Goal: Check status: Check status

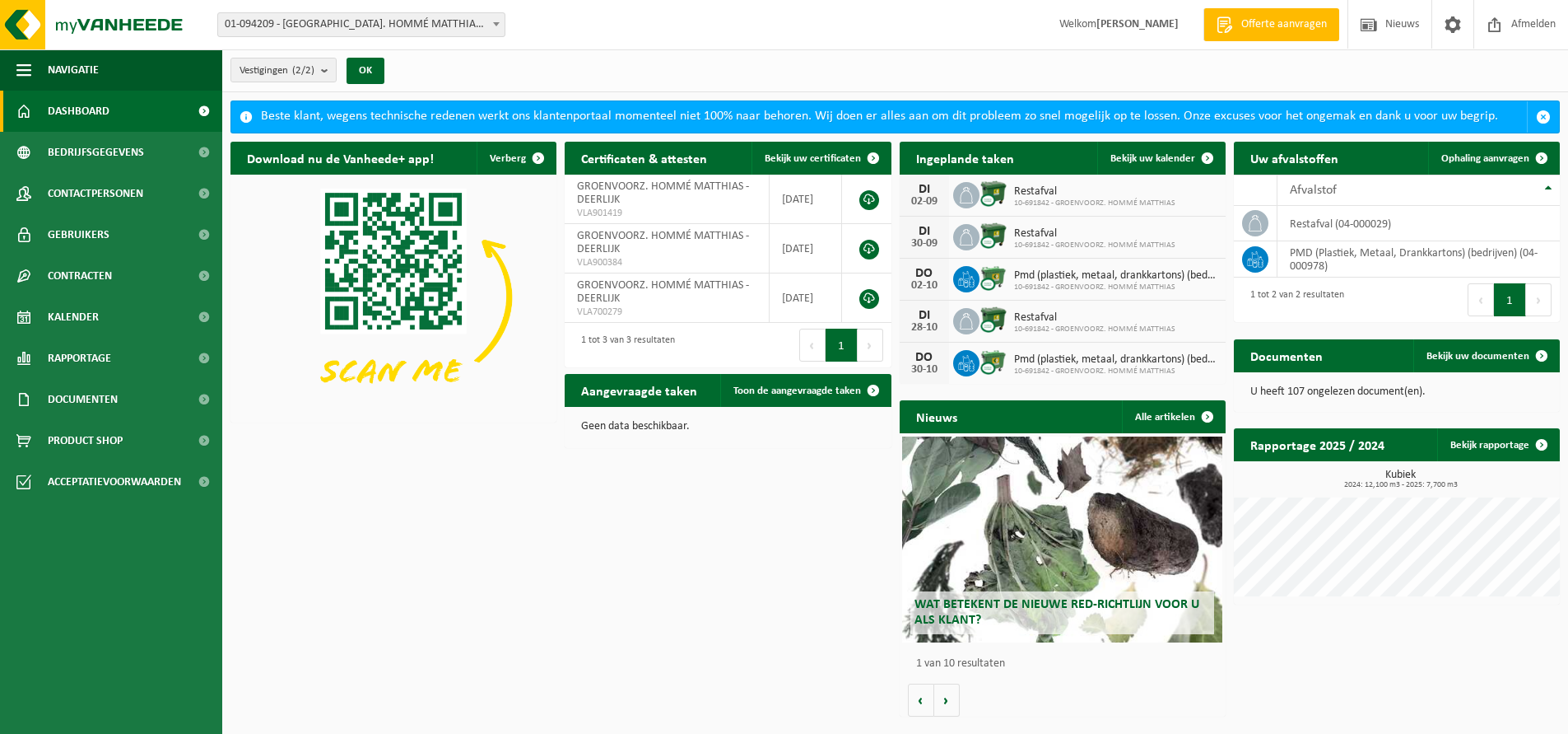
click at [112, 117] on link "Dashboard" at bounding box center [111, 111] width 222 height 41
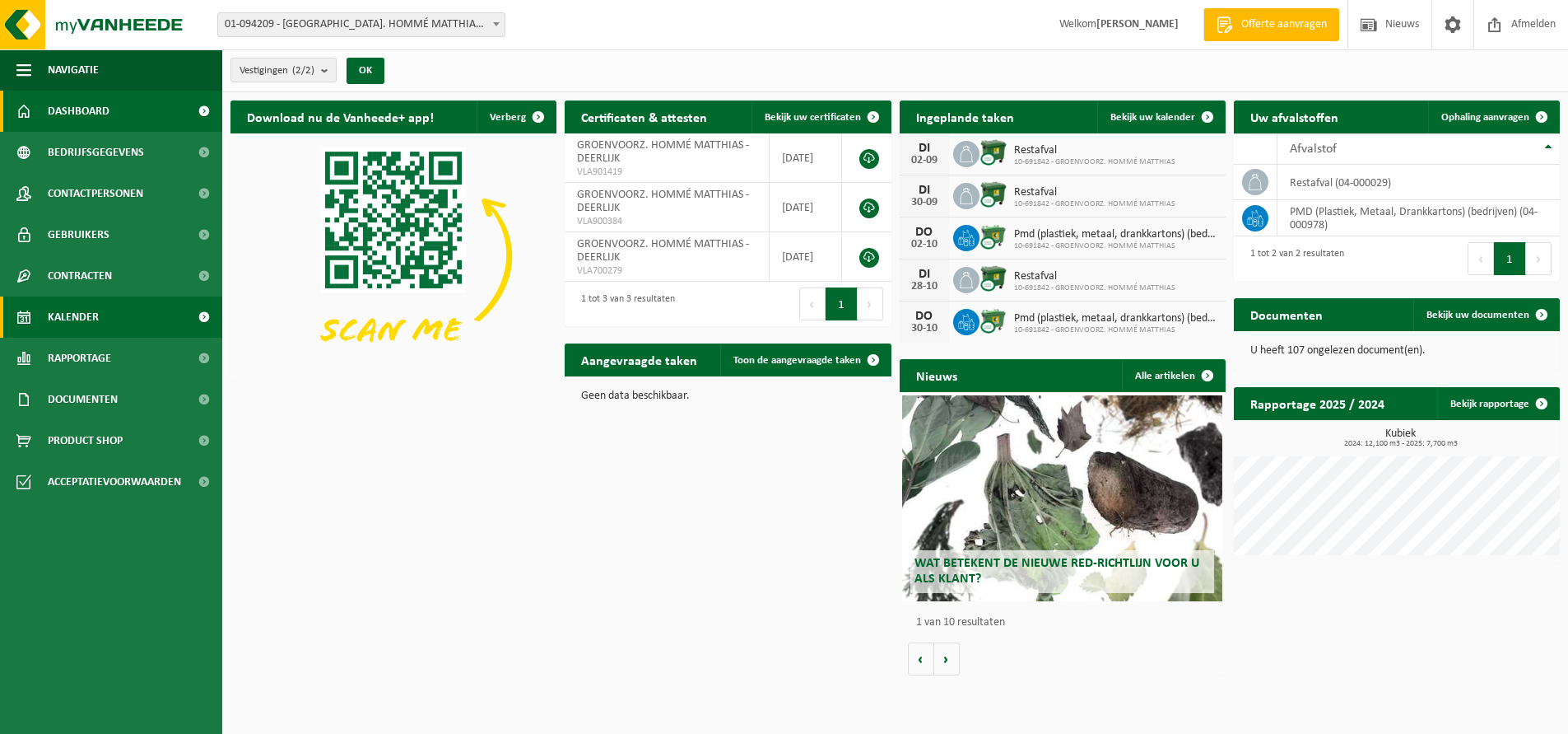
click at [71, 309] on span "Kalender" at bounding box center [73, 317] width 51 height 41
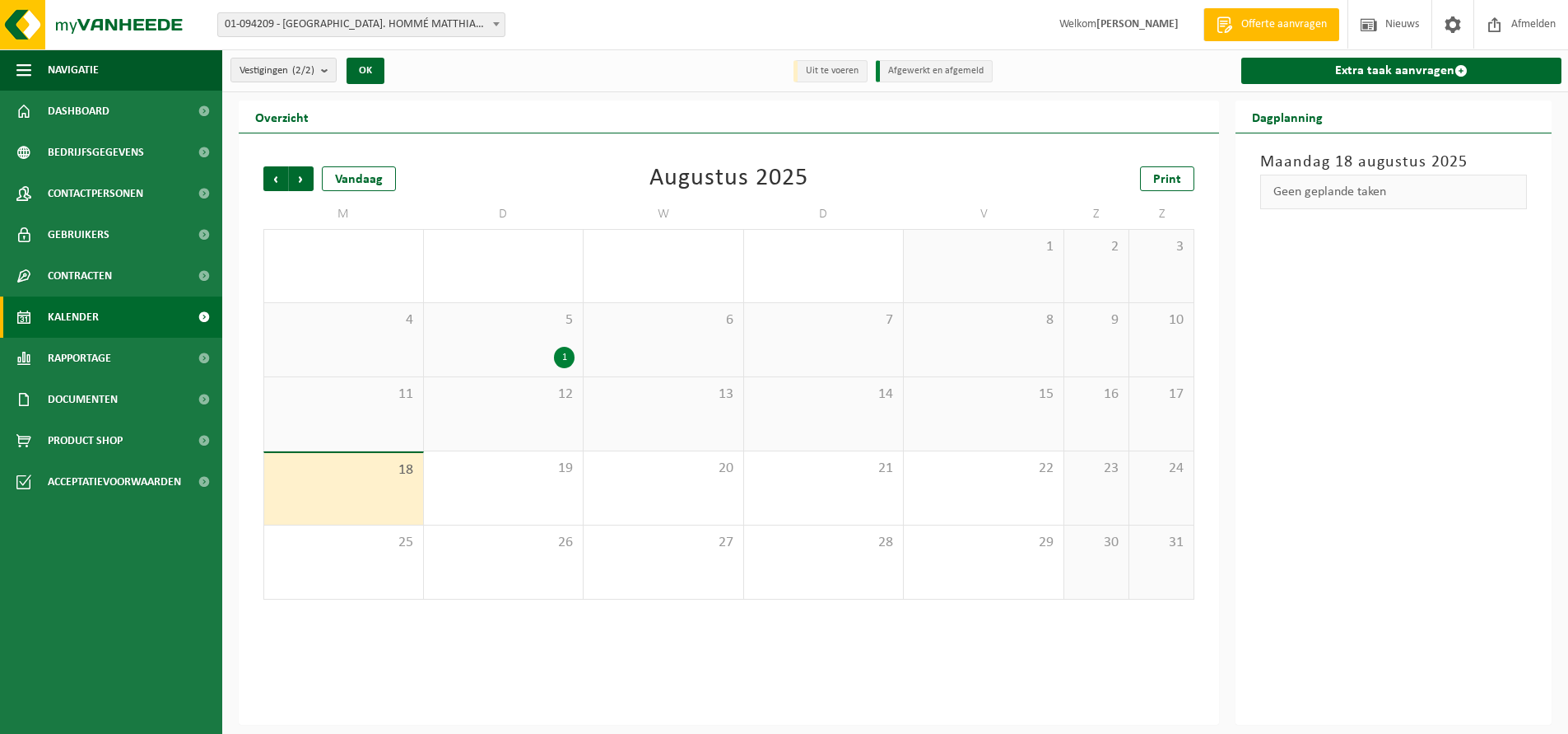
click at [498, 335] on div "5 1" at bounding box center [504, 340] width 160 height 73
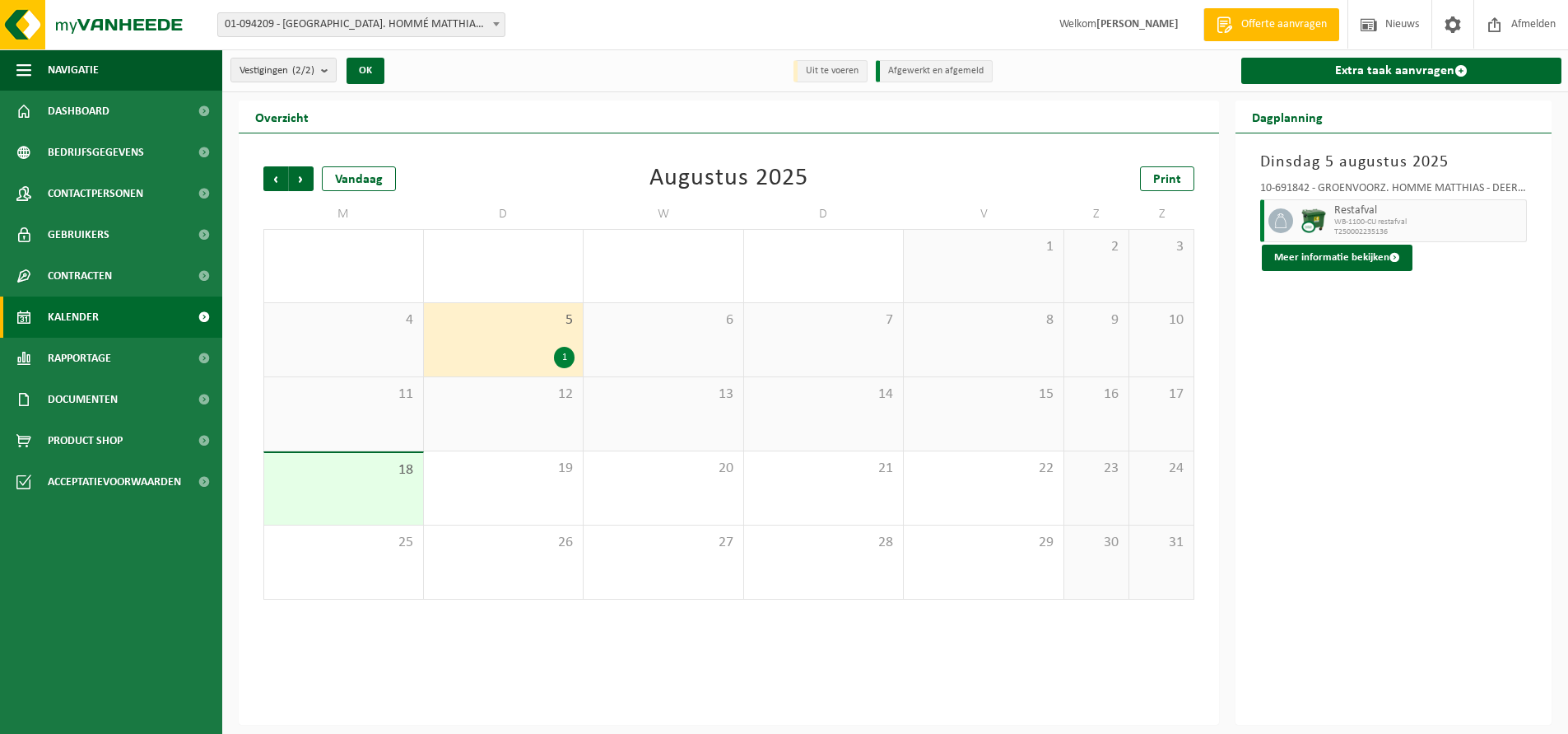
click at [1106, 455] on div "23" at bounding box center [1096, 488] width 64 height 73
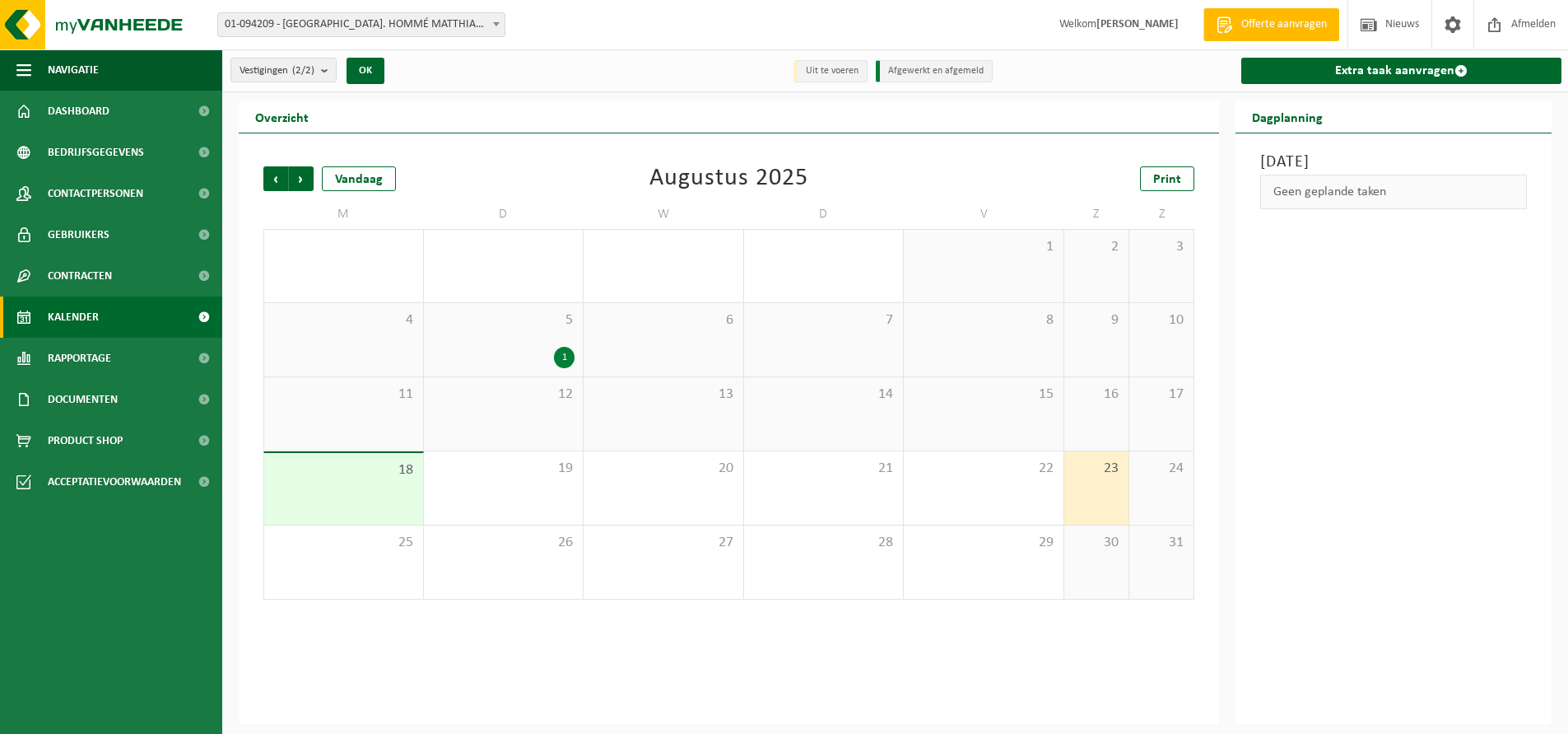
drag, startPoint x: 1101, startPoint y: 435, endPoint x: 1092, endPoint y: 433, distance: 9.2
click at [1101, 435] on div "16" at bounding box center [1096, 414] width 64 height 73
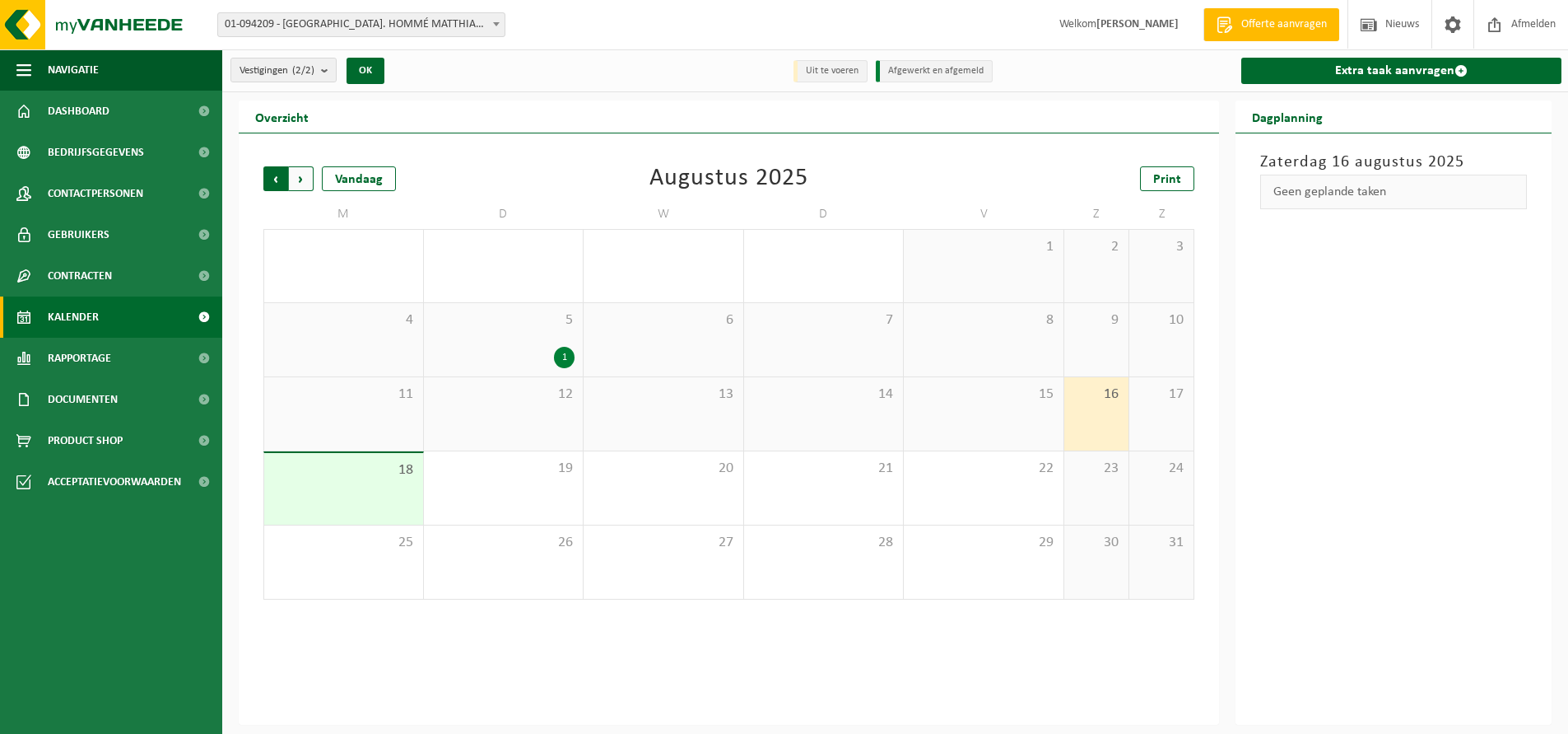
click at [307, 189] on span "Volgende" at bounding box center [301, 179] width 24 height 24
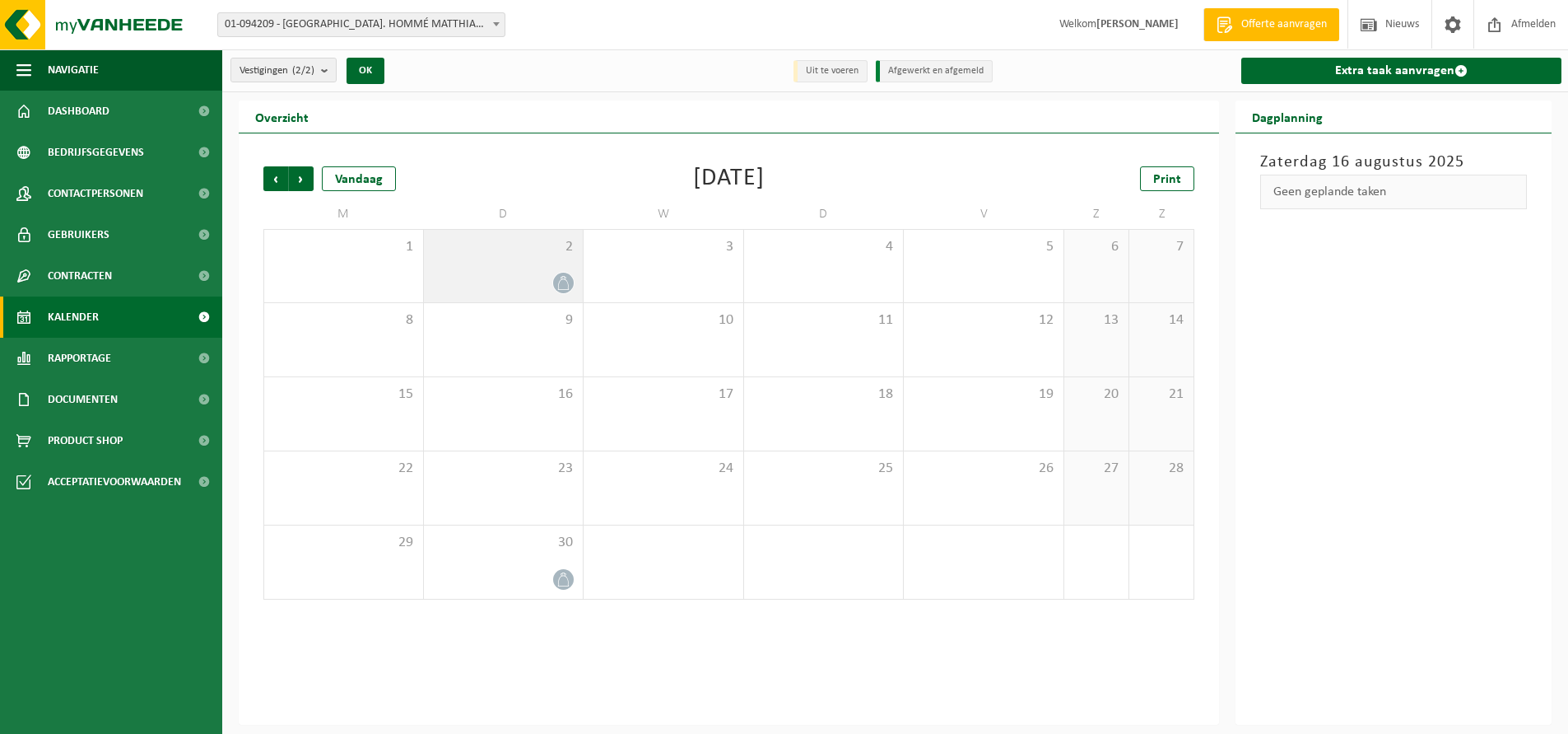
click at [517, 293] on div at bounding box center [503, 283] width 143 height 23
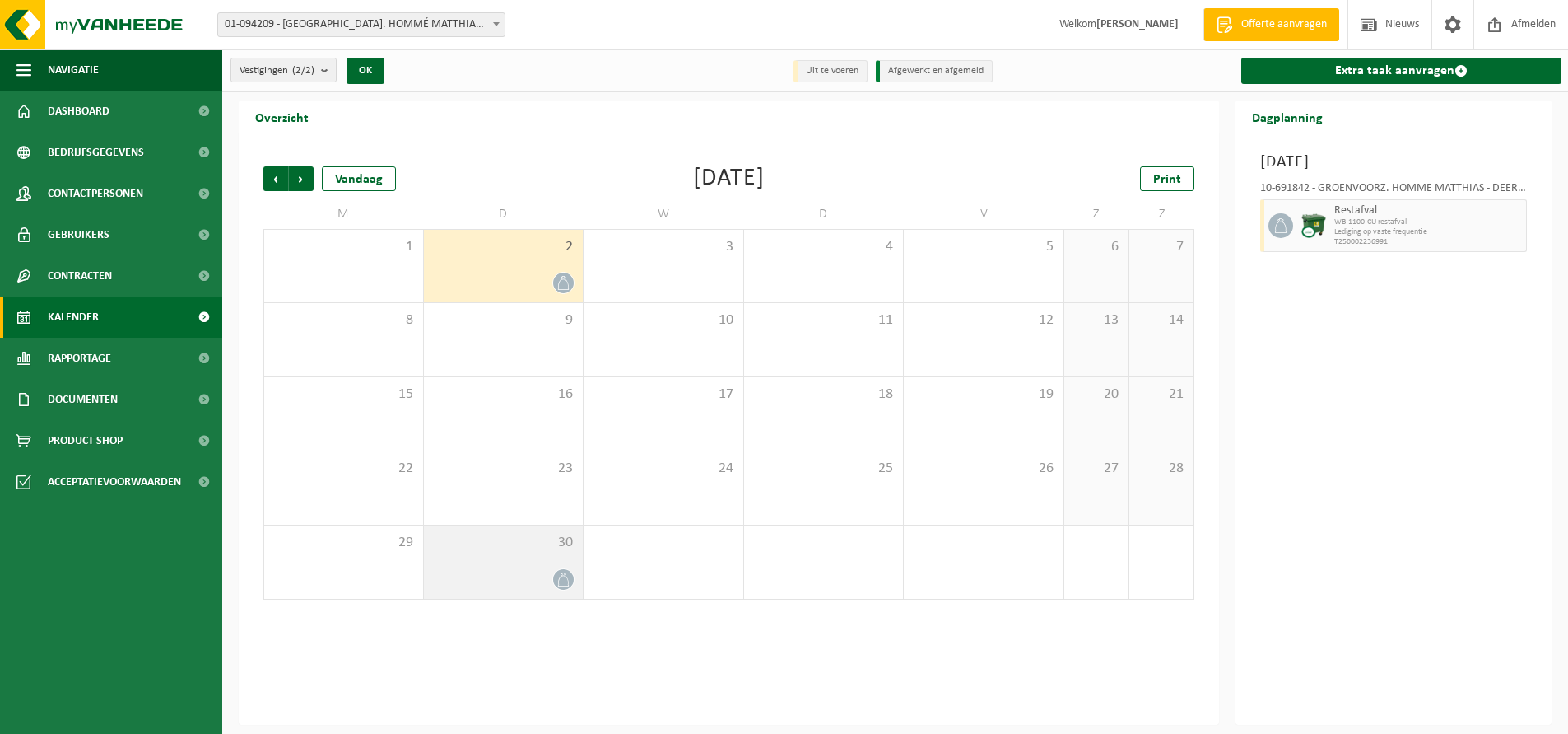
click at [537, 563] on div "30" at bounding box center [504, 562] width 160 height 73
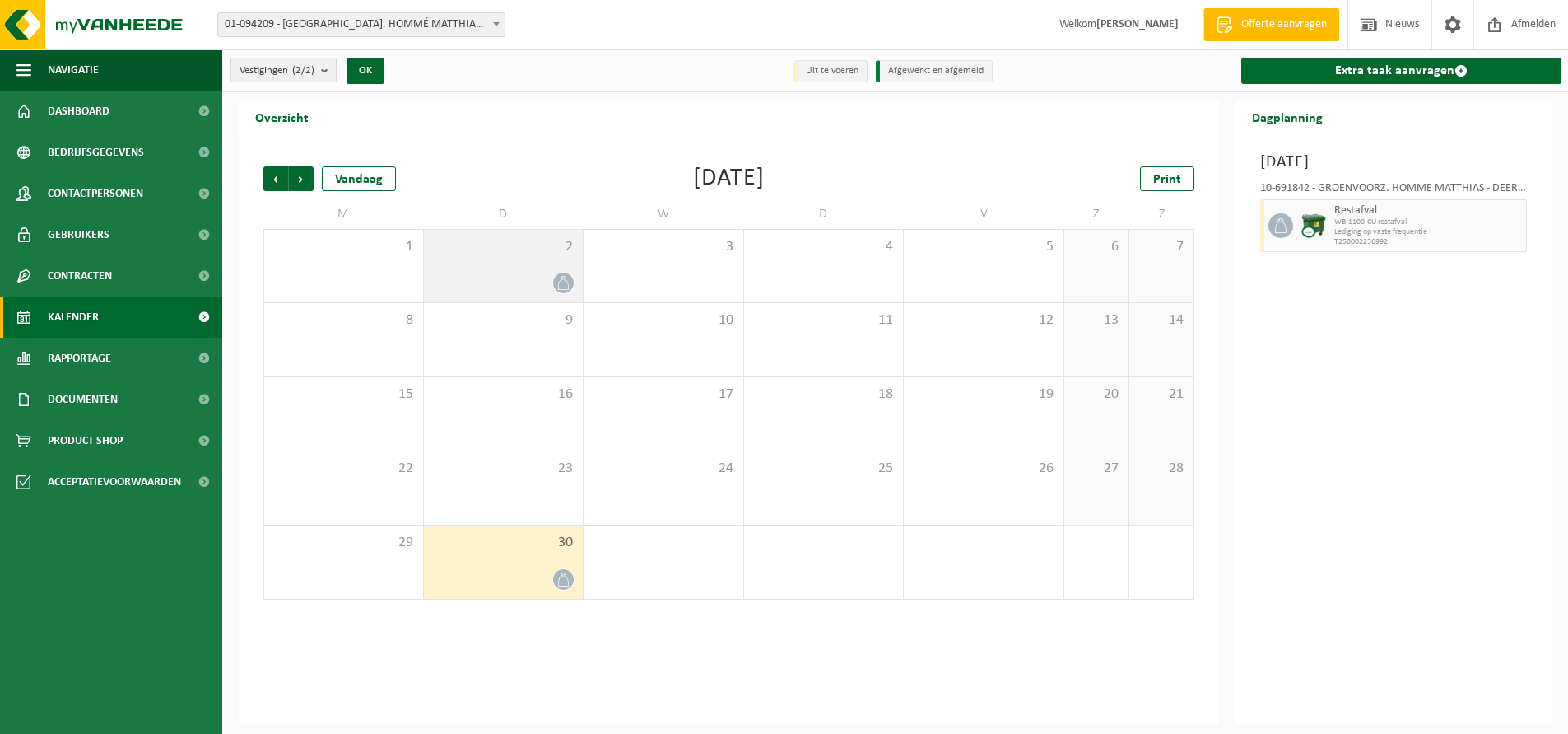
click at [505, 284] on div at bounding box center [503, 283] width 143 height 23
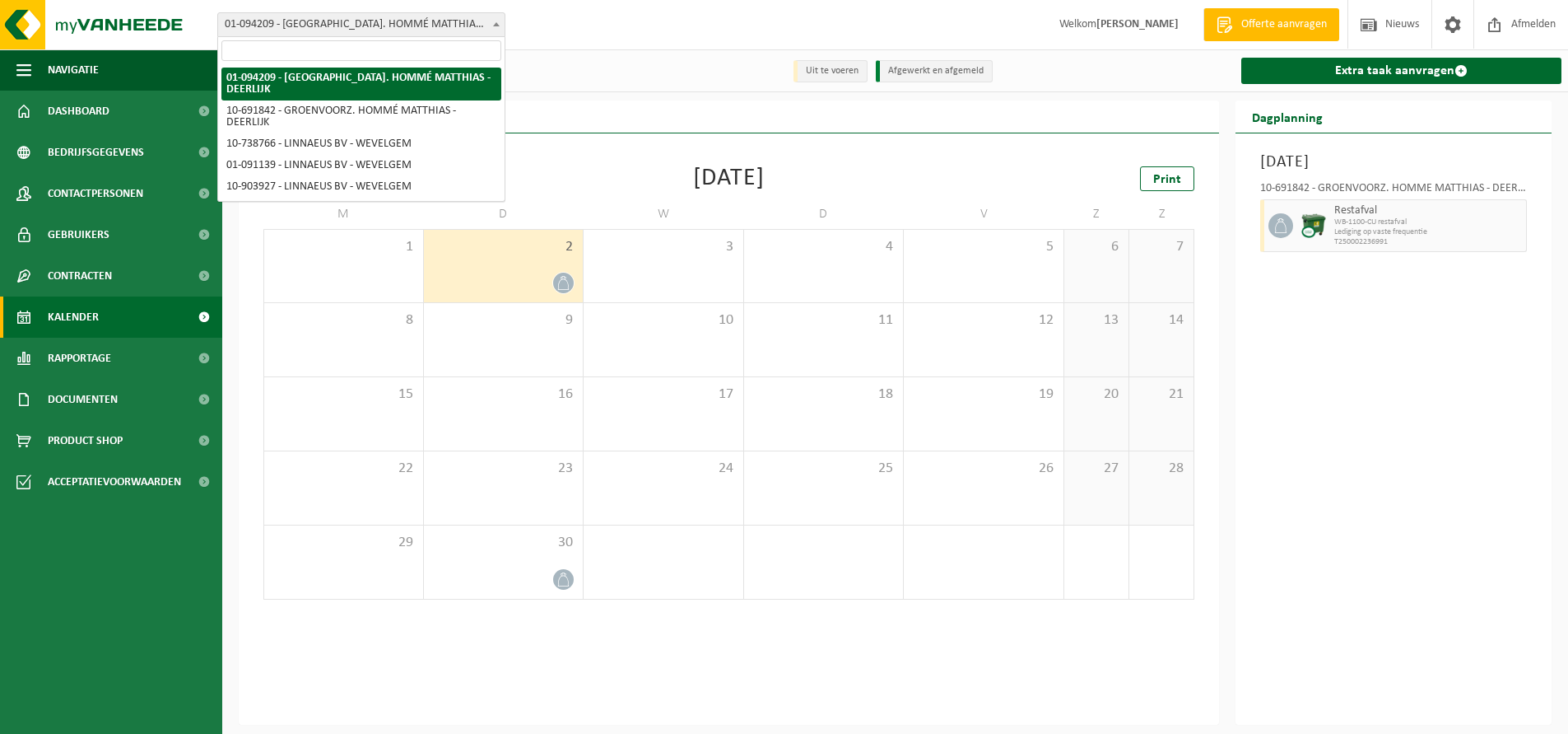
click at [490, 35] on span "01-094209 - [GEOGRAPHIC_DATA]. HOMMÉ MATTHIAS - DEERLIJK" at bounding box center [361, 24] width 287 height 24
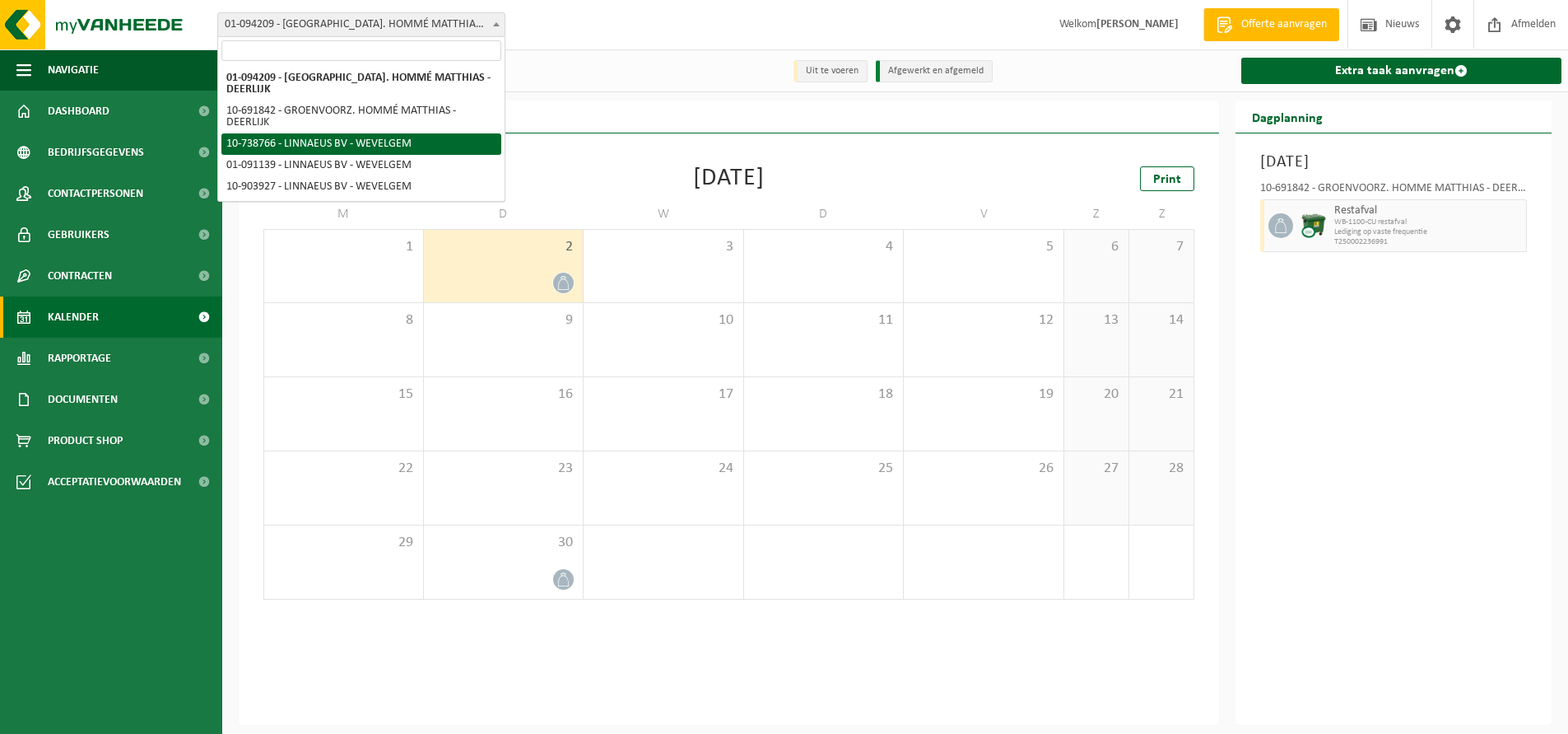
select select "23178"
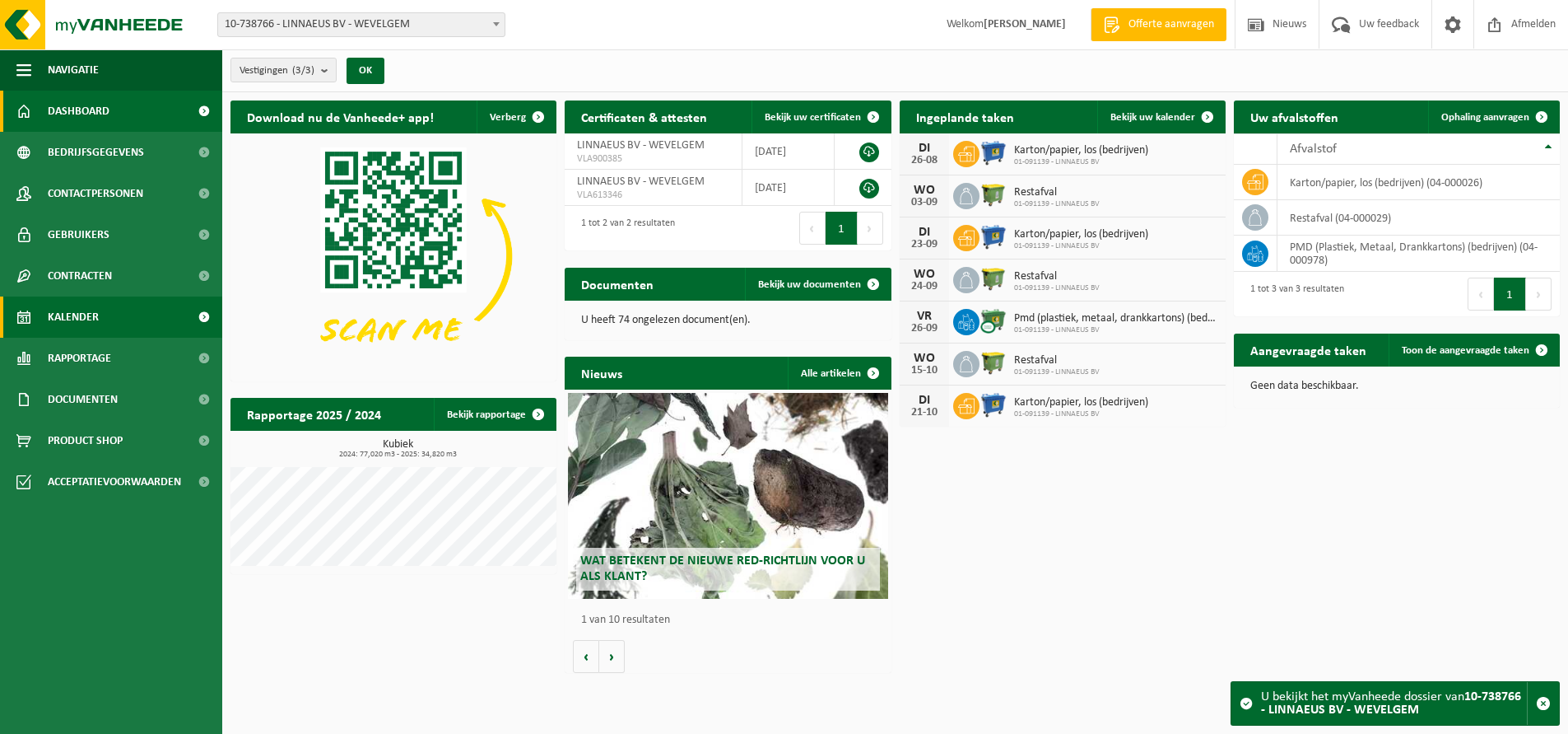
click at [97, 307] on span "Kalender" at bounding box center [73, 317] width 51 height 41
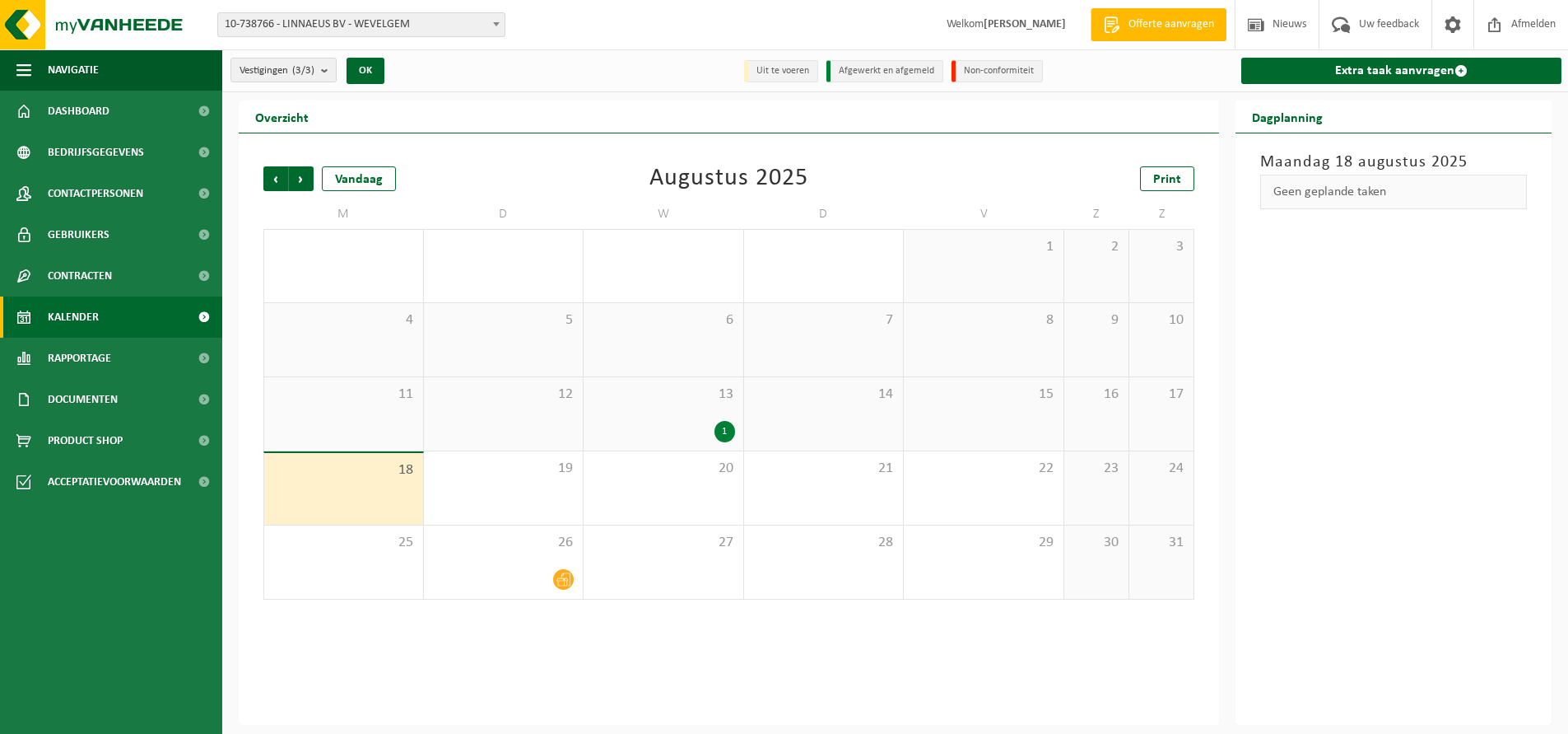
click at [689, 404] on div "13 1" at bounding box center [663, 414] width 160 height 73
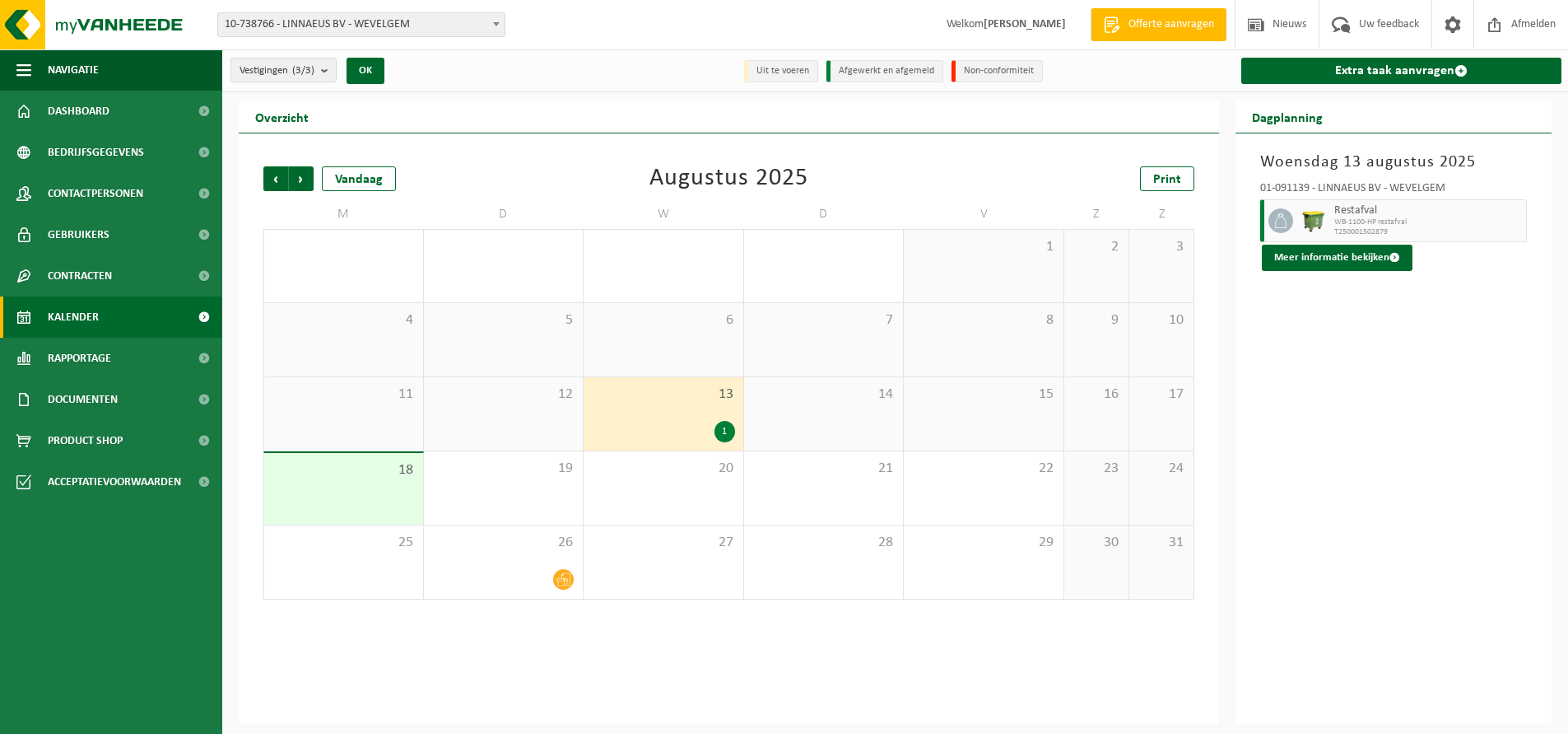
click at [464, 34] on span "10-738766 - LINNAEUS BV - WEVELGEM" at bounding box center [361, 24] width 287 height 24
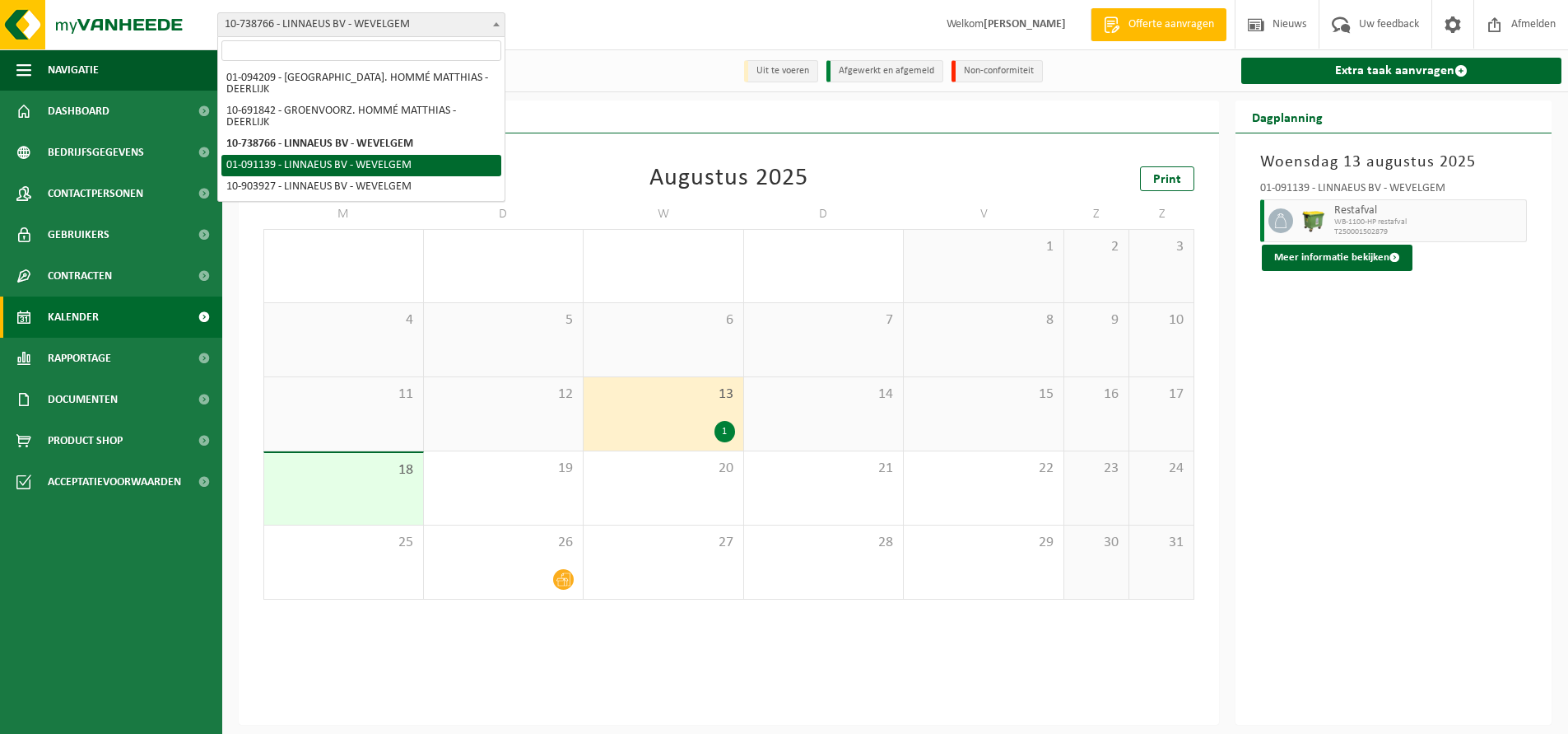
select select "21521"
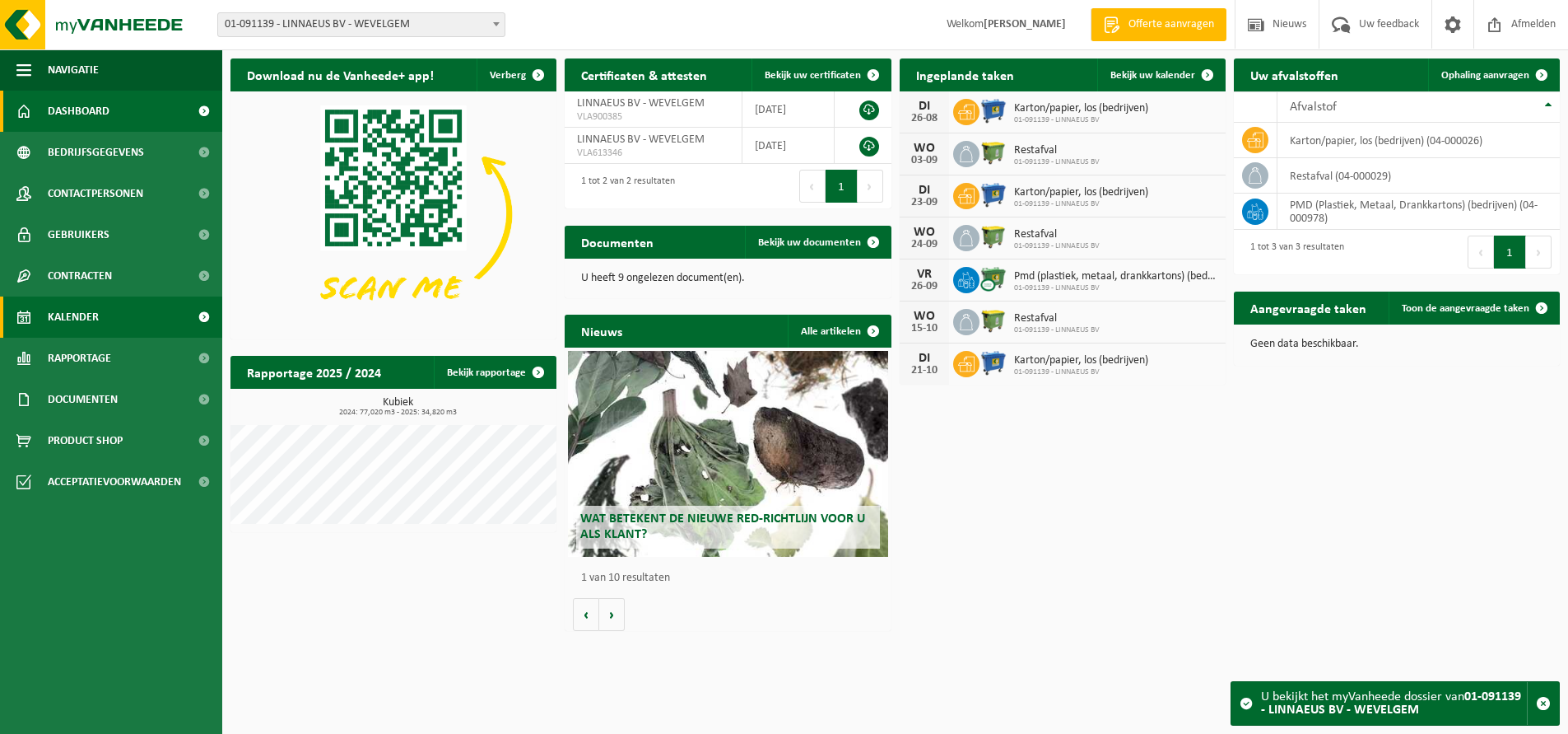
click at [142, 305] on link "Kalender" at bounding box center [111, 317] width 222 height 41
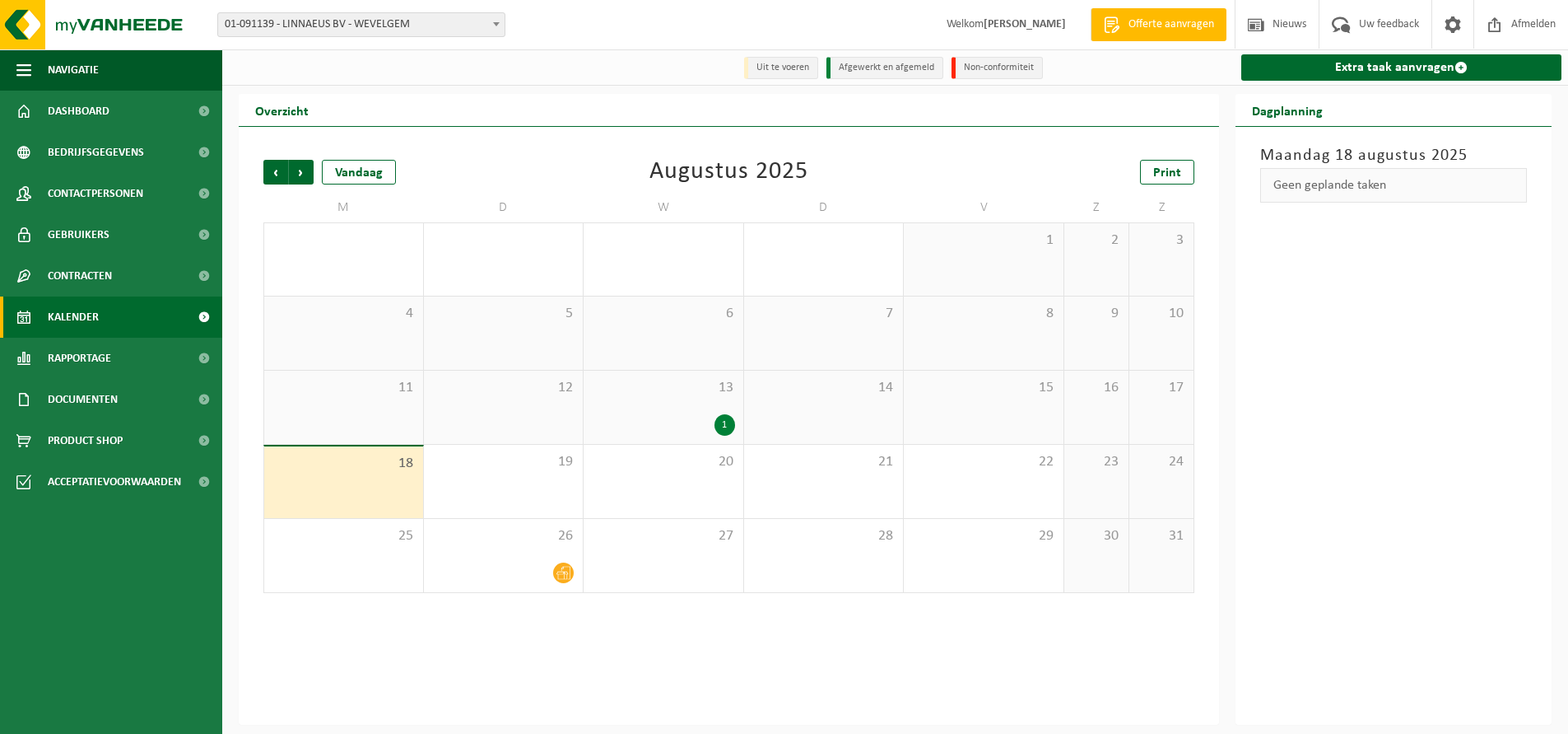
click at [474, 26] on span "01-091139 - LINNAEUS BV - WEVELGEM" at bounding box center [361, 24] width 287 height 24
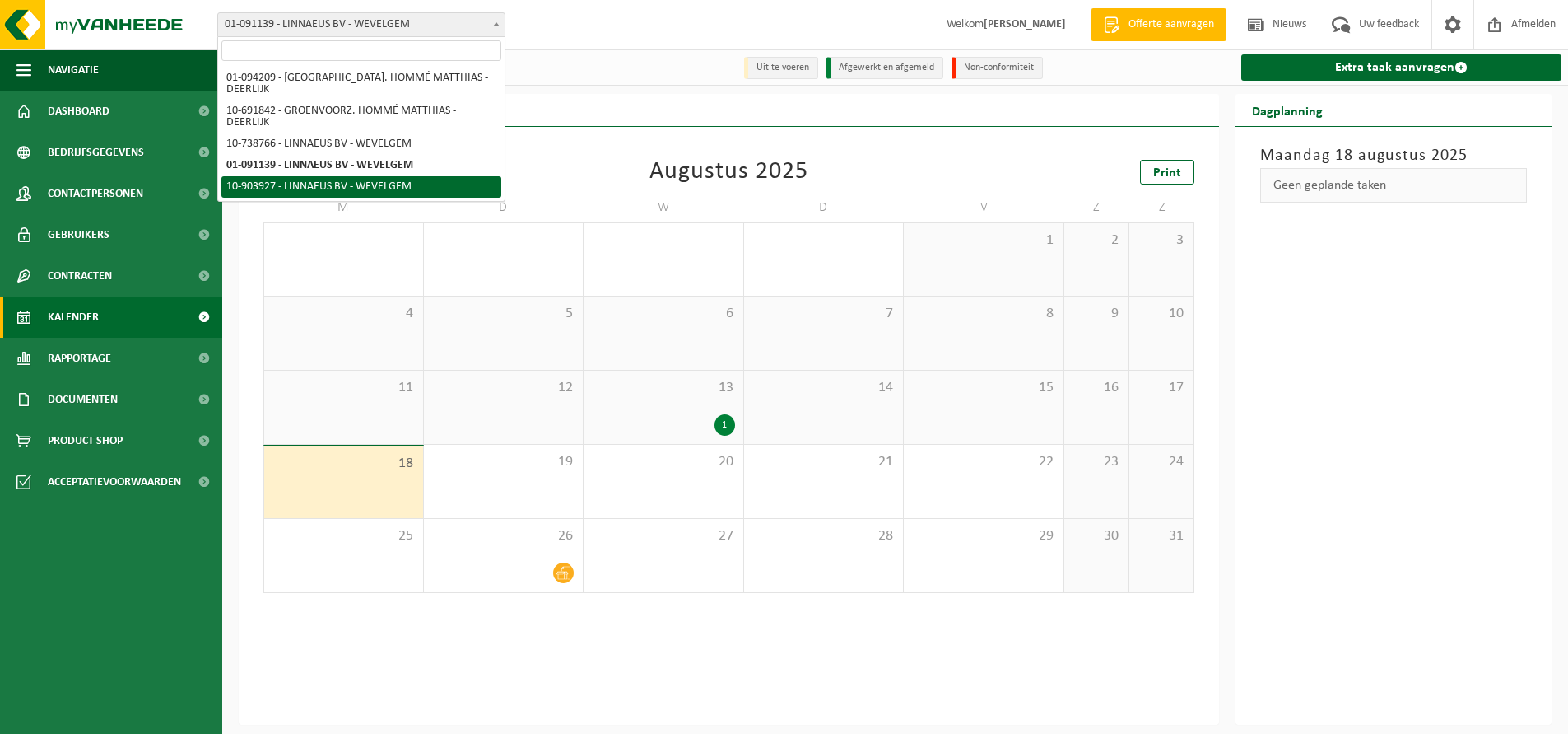
select select "121472"
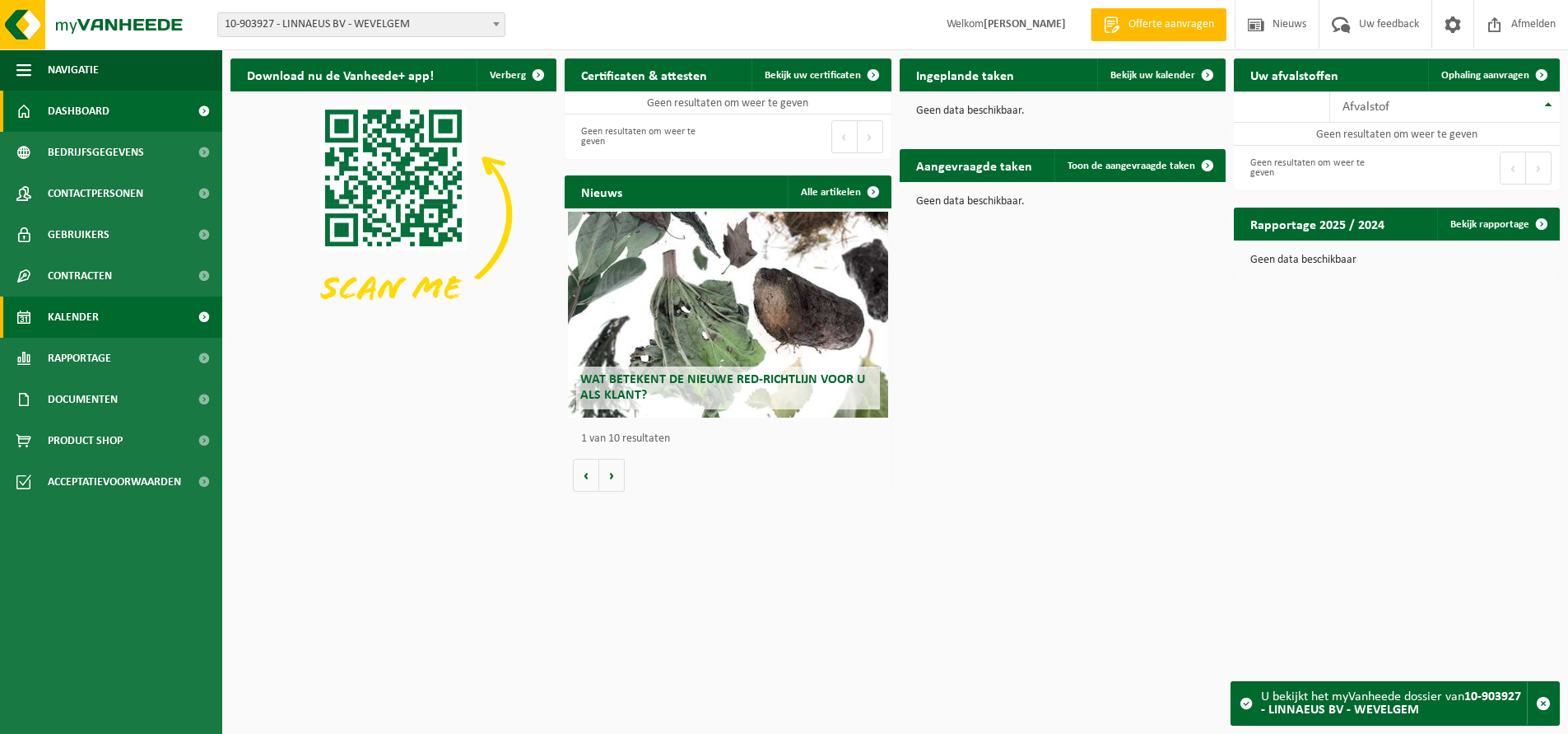
click at [91, 319] on span "Kalender" at bounding box center [73, 317] width 51 height 41
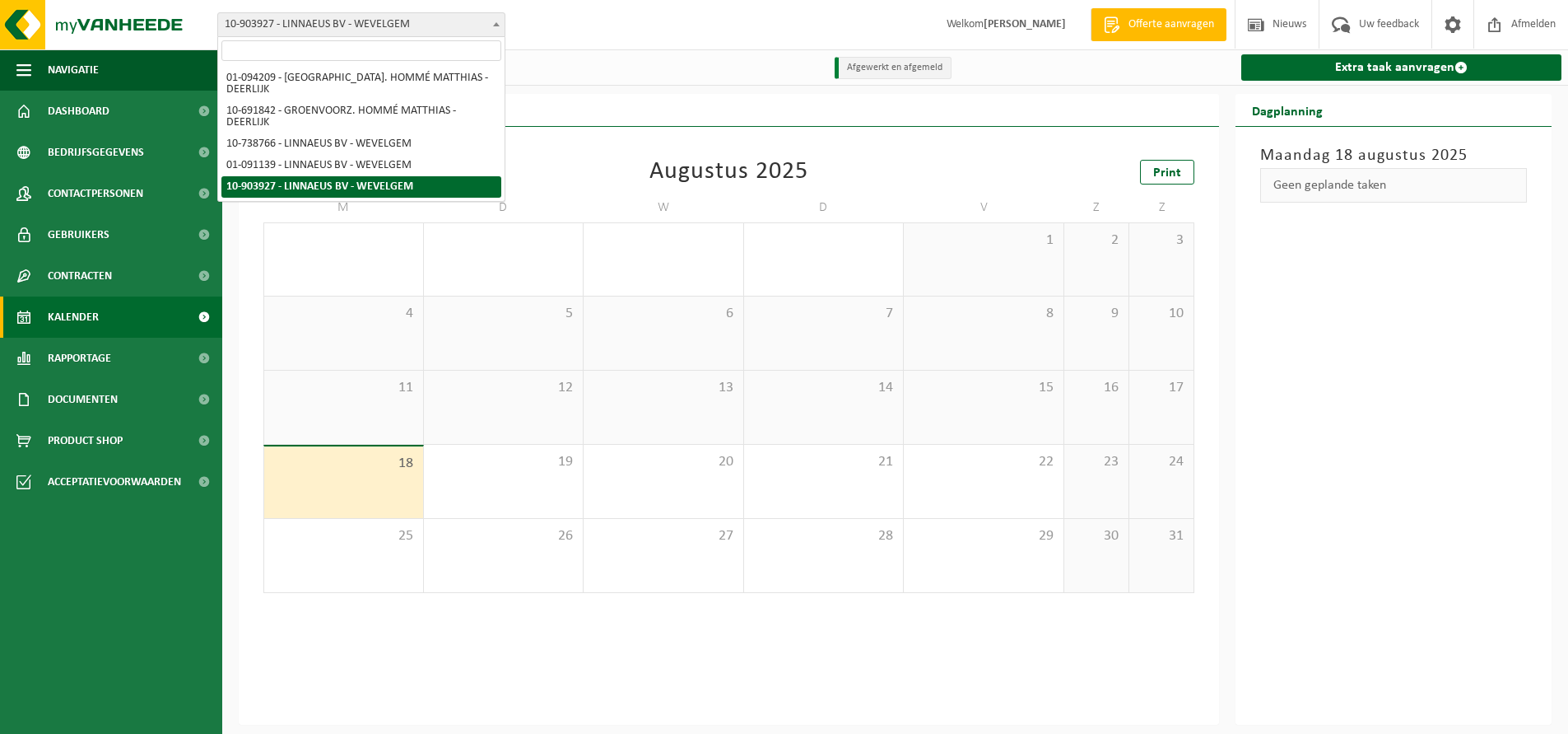
click at [494, 24] on b at bounding box center [496, 24] width 7 height 4
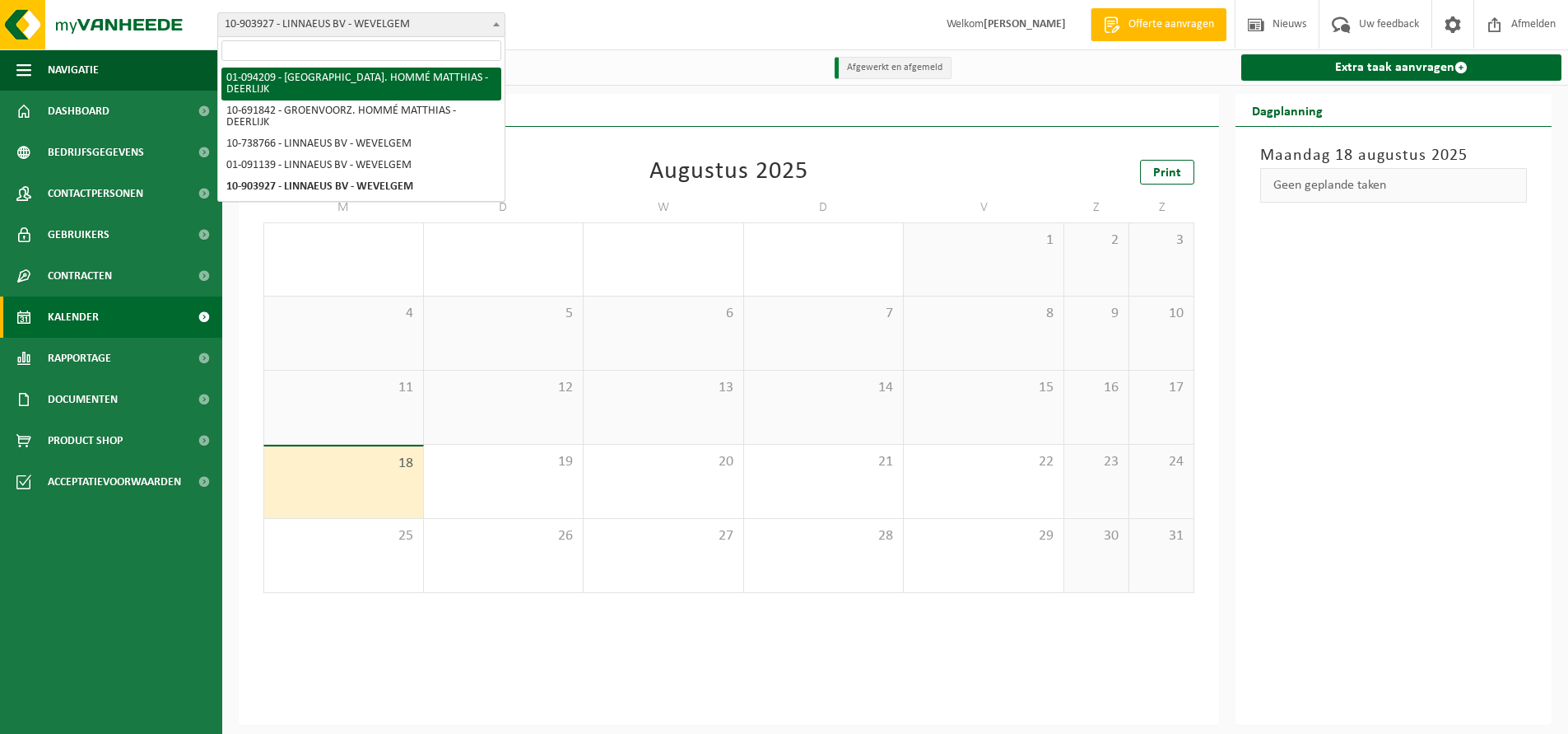
select select "14610"
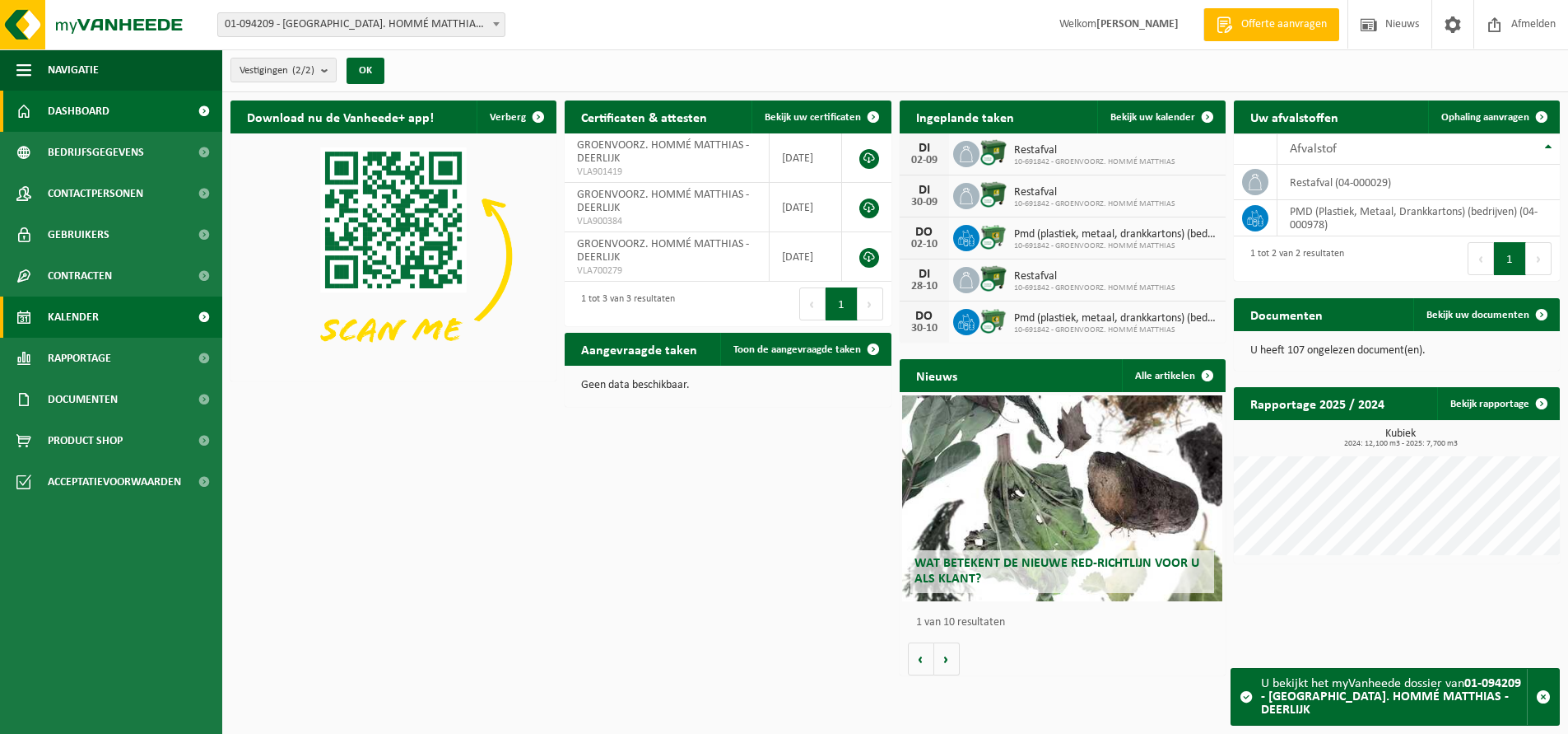
click at [123, 316] on link "Kalender" at bounding box center [111, 317] width 222 height 41
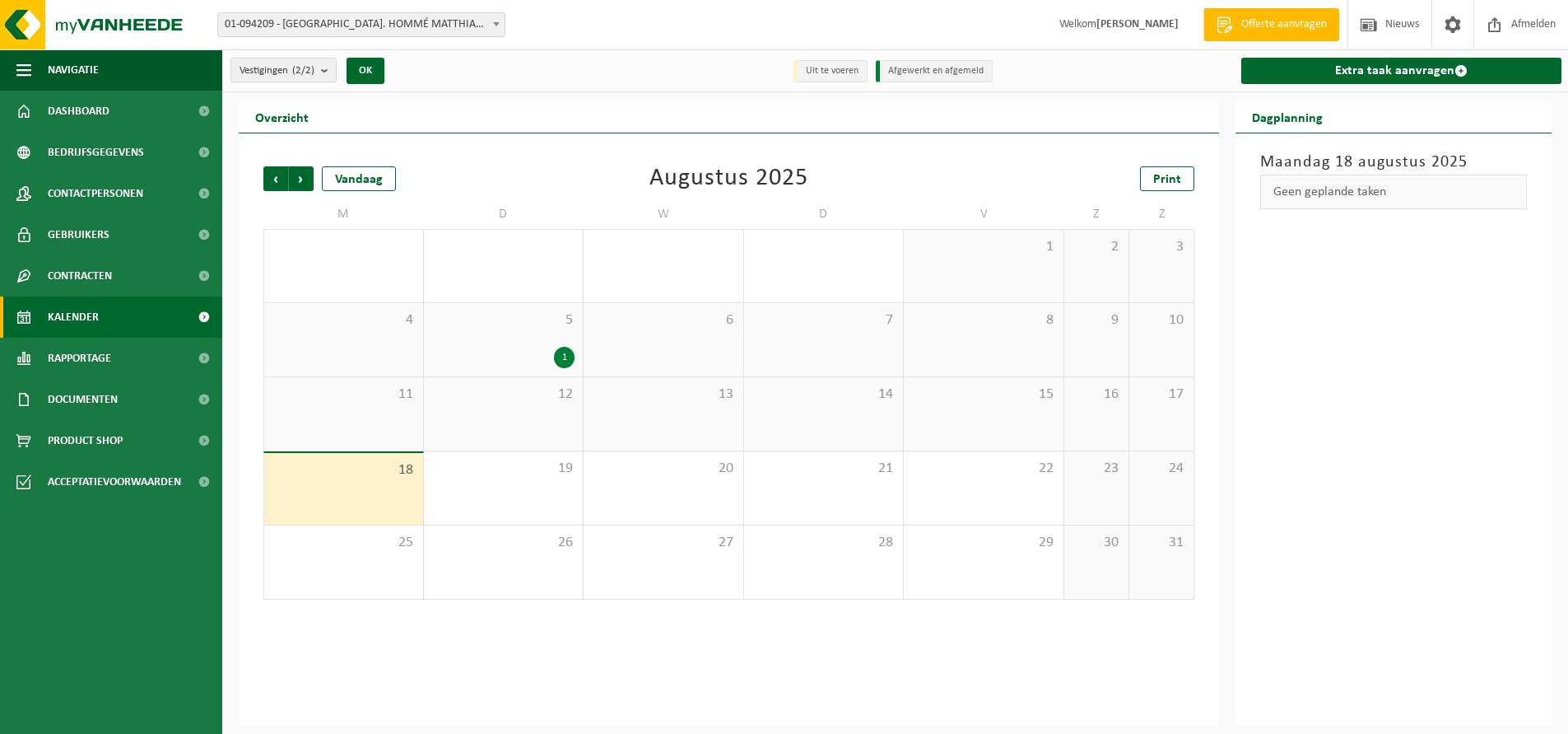
click at [497, 25] on b at bounding box center [496, 24] width 7 height 4
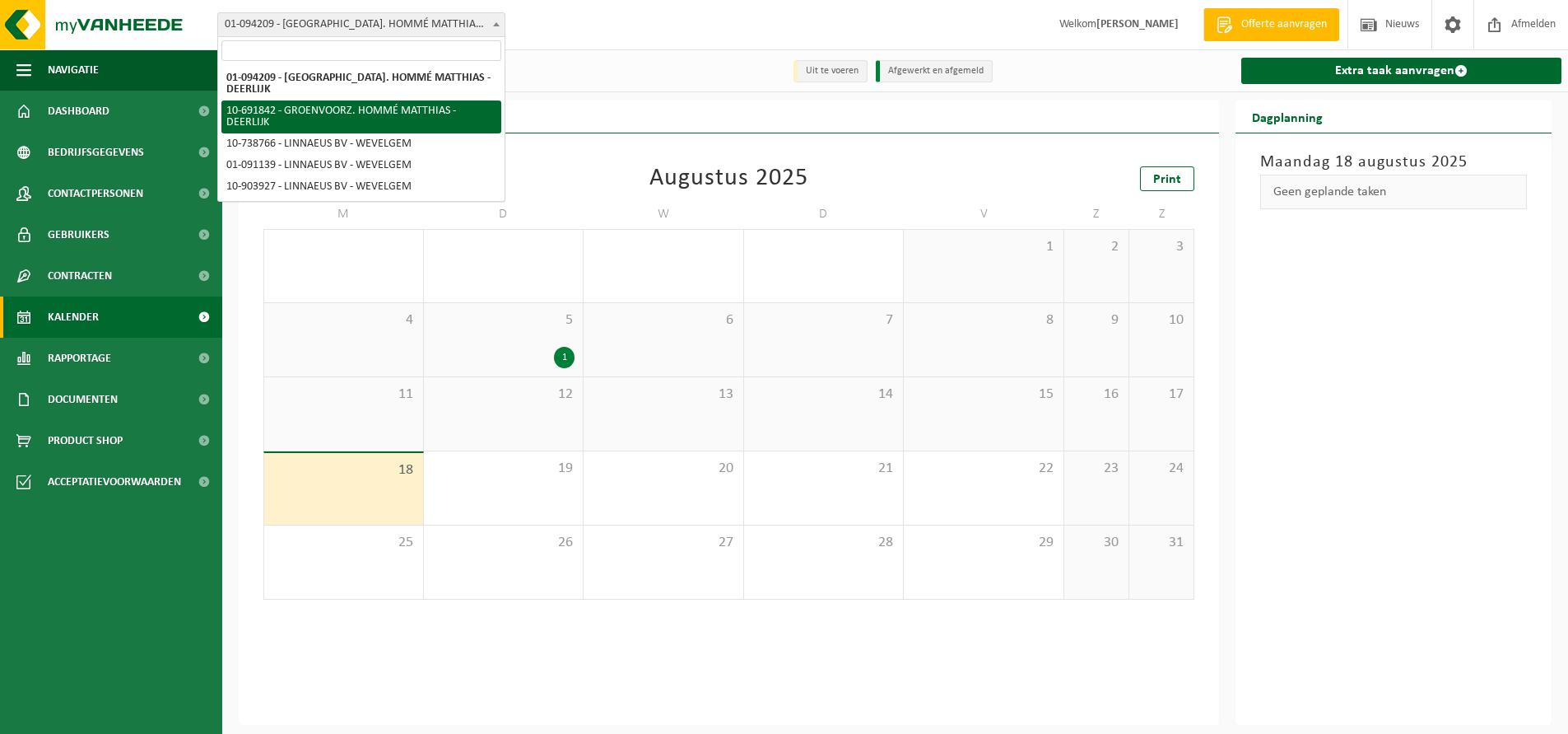
select select "14615"
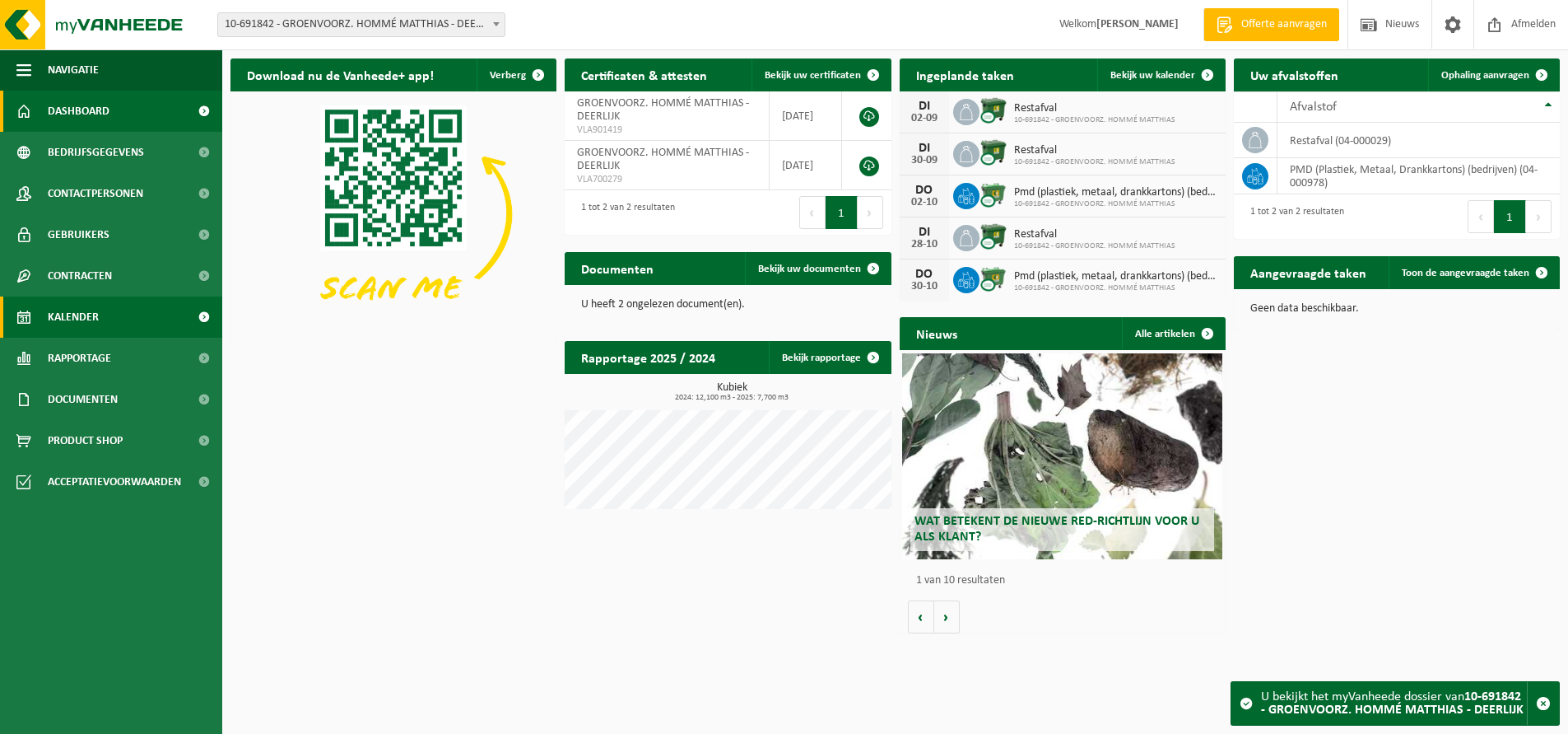
click at [103, 320] on link "Kalender" at bounding box center [111, 317] width 222 height 41
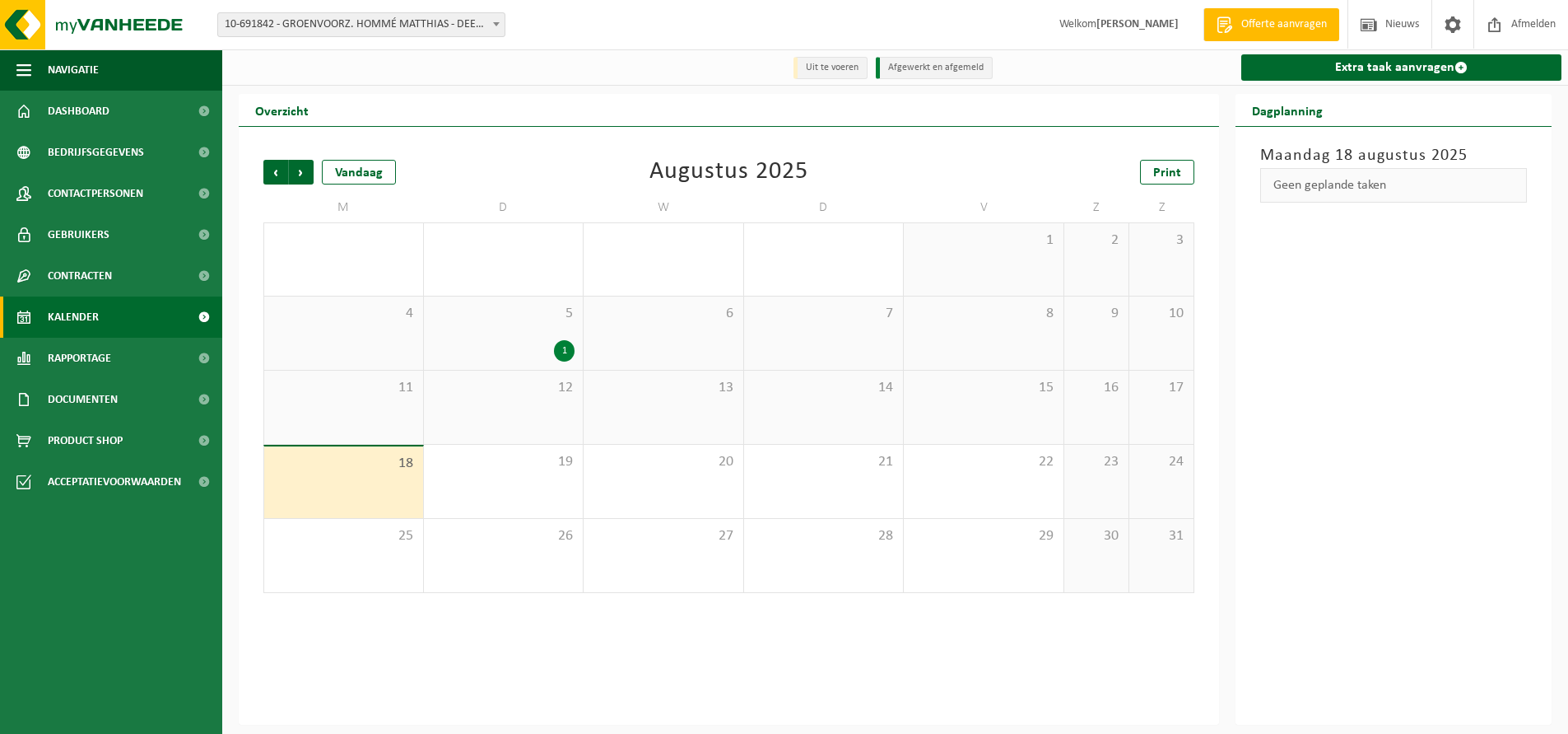
click at [500, 30] on span at bounding box center [497, 24] width 17 height 22
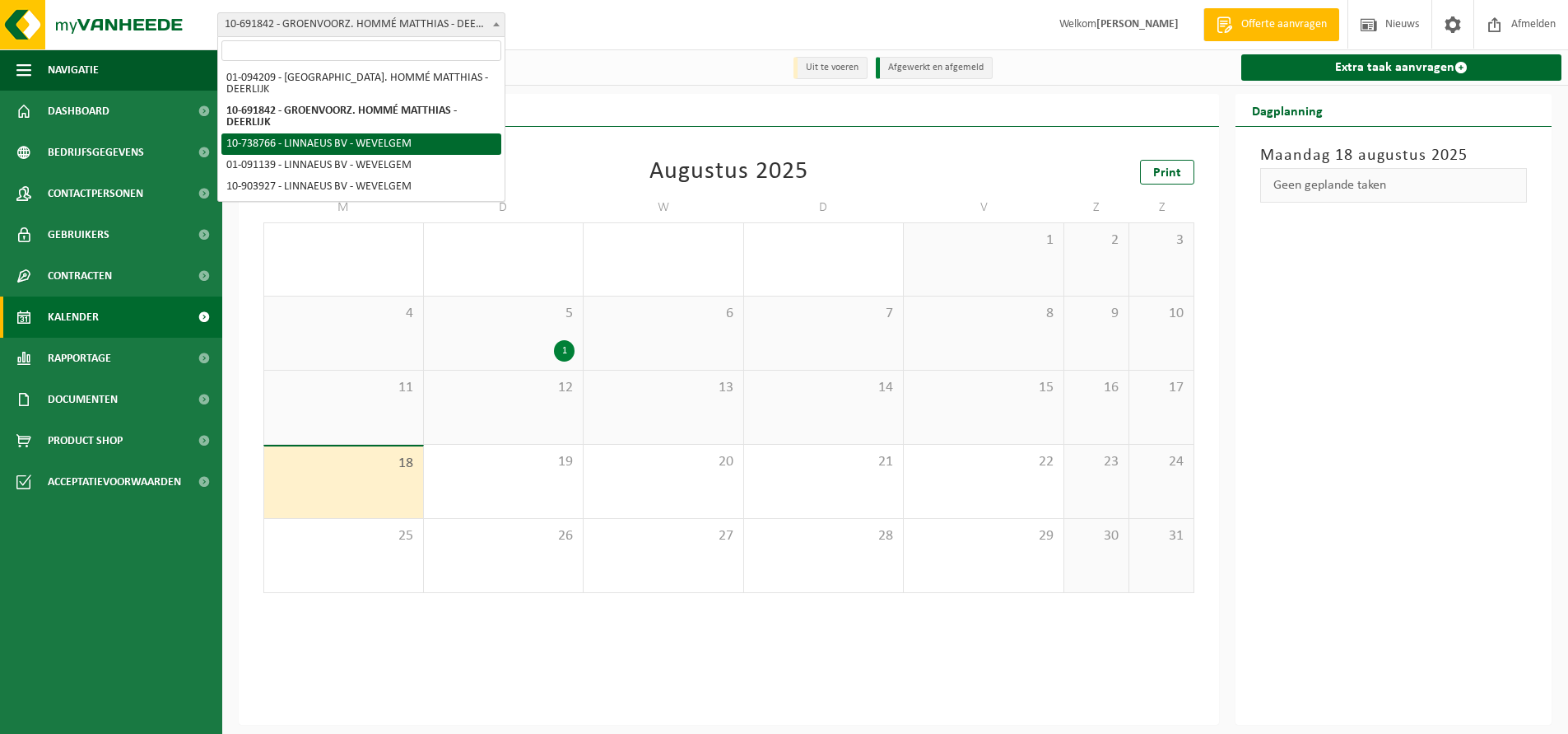
select select "23178"
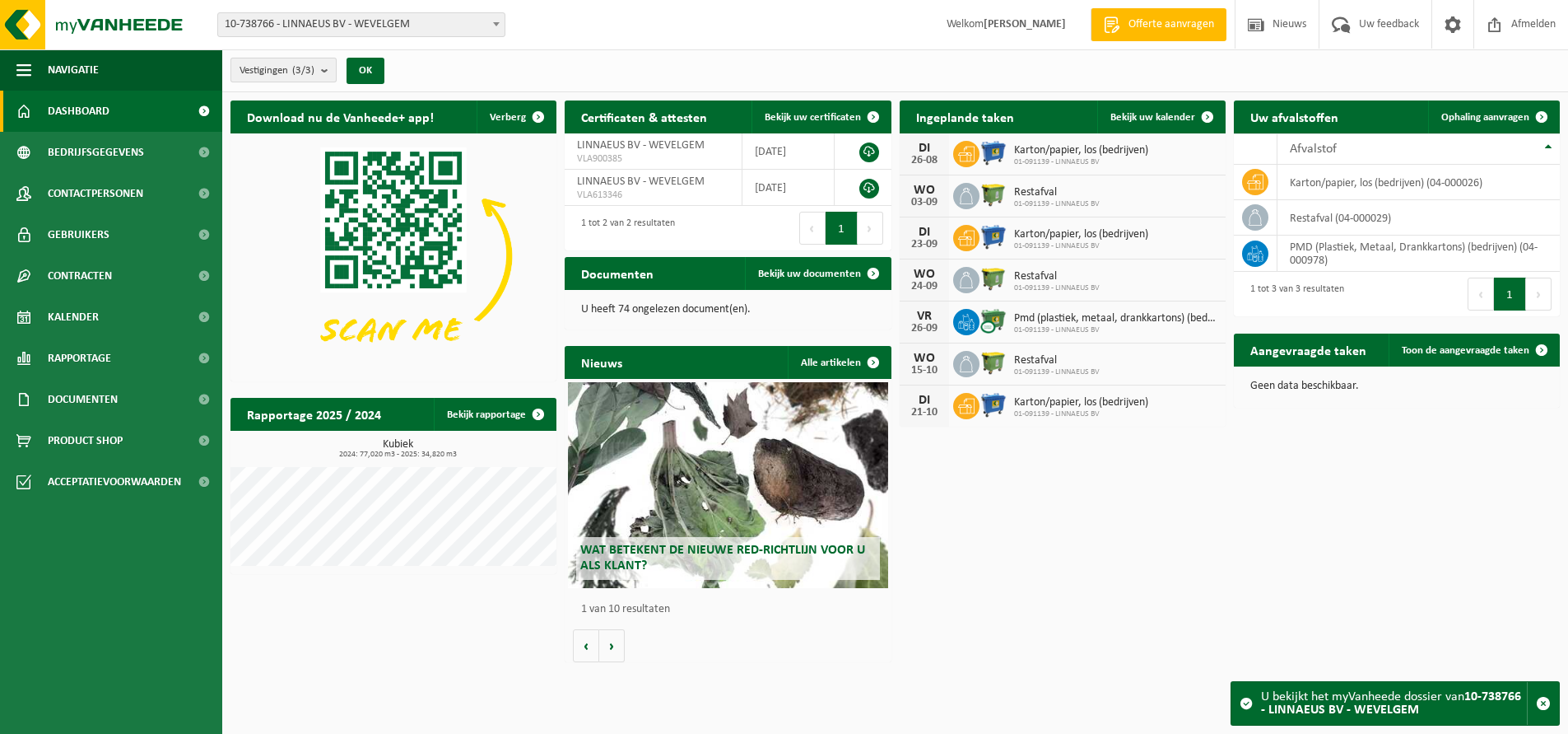
click at [325, 70] on b "submit" at bounding box center [328, 70] width 15 height 24
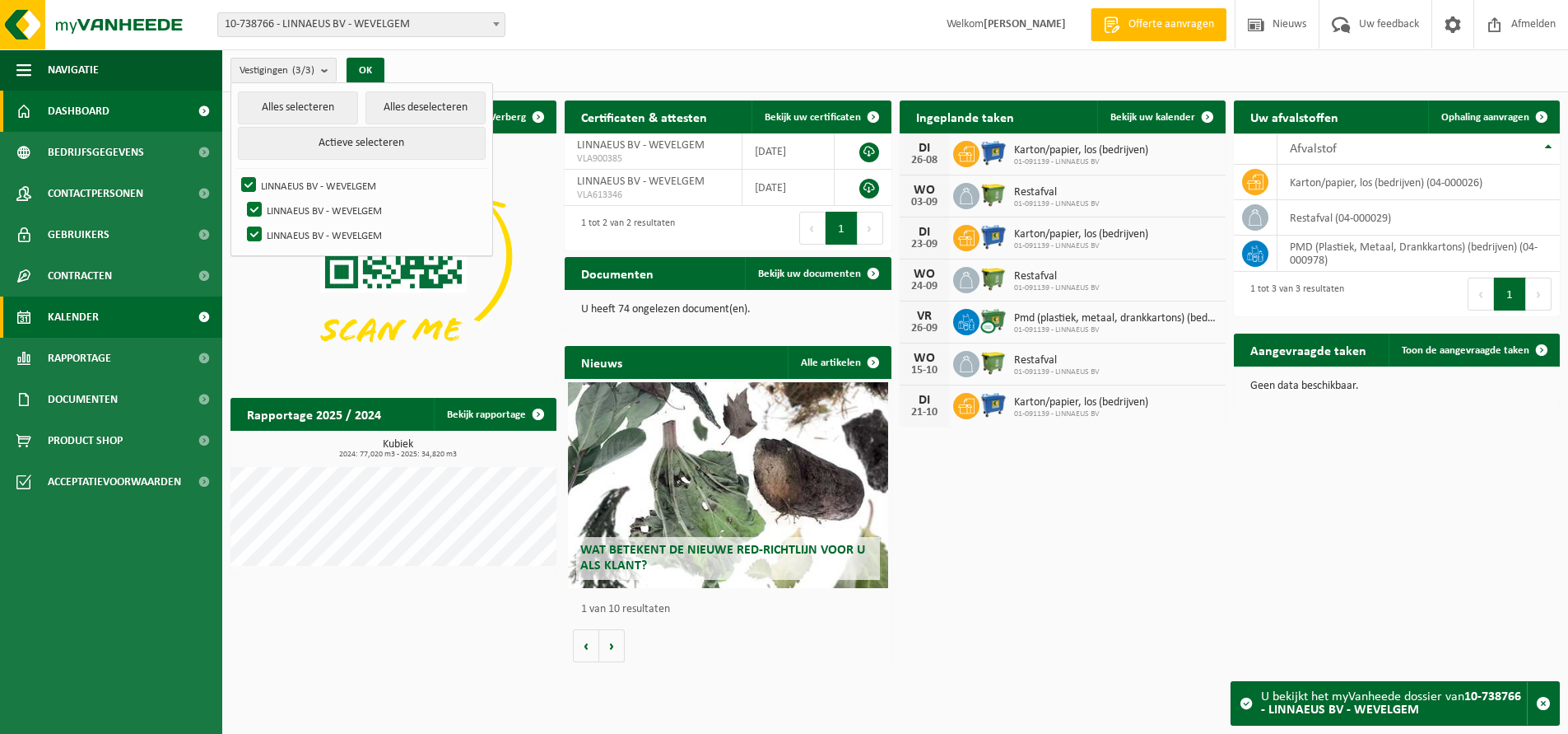
click at [103, 324] on link "Kalender" at bounding box center [111, 317] width 222 height 41
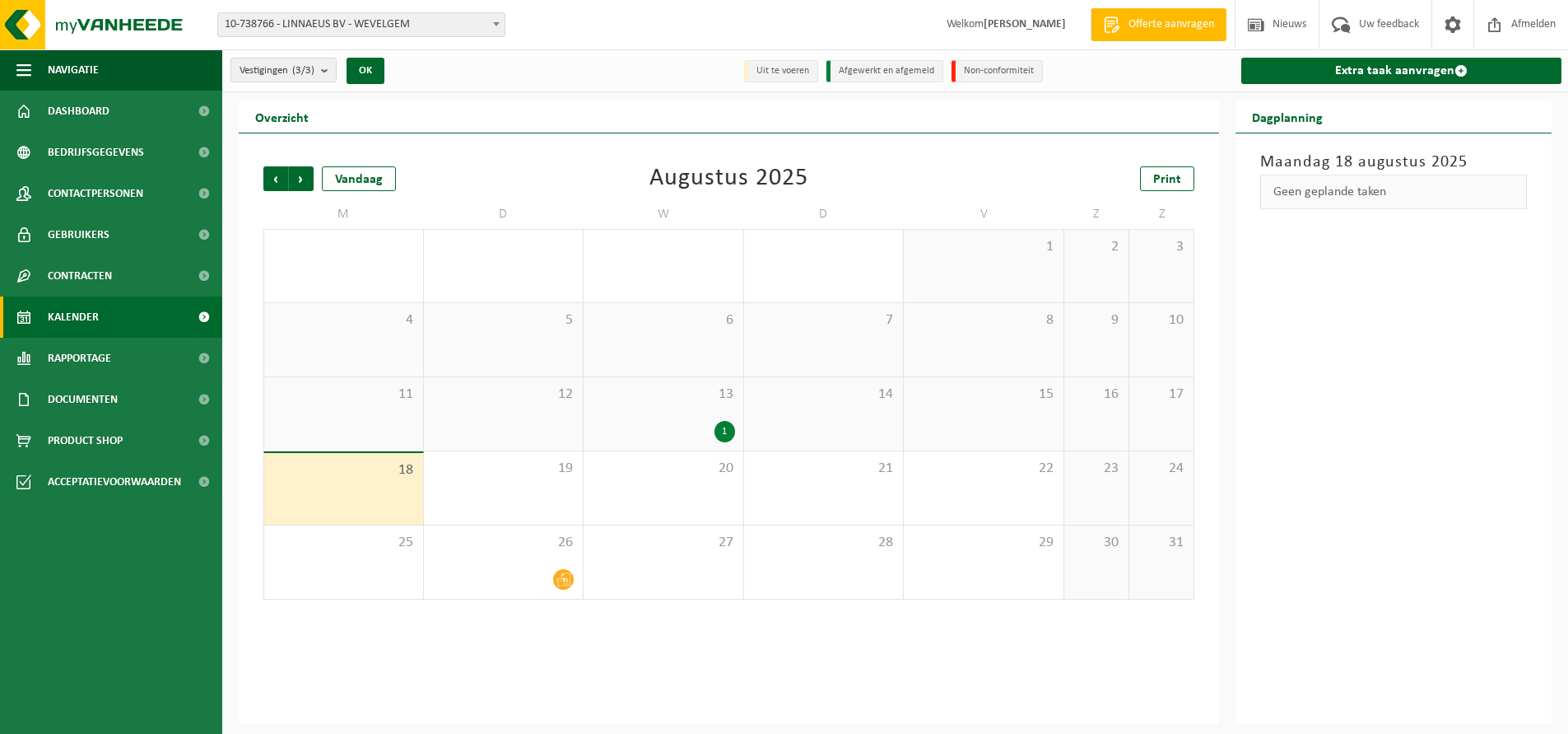
click at [703, 407] on div "13 1" at bounding box center [663, 414] width 160 height 73
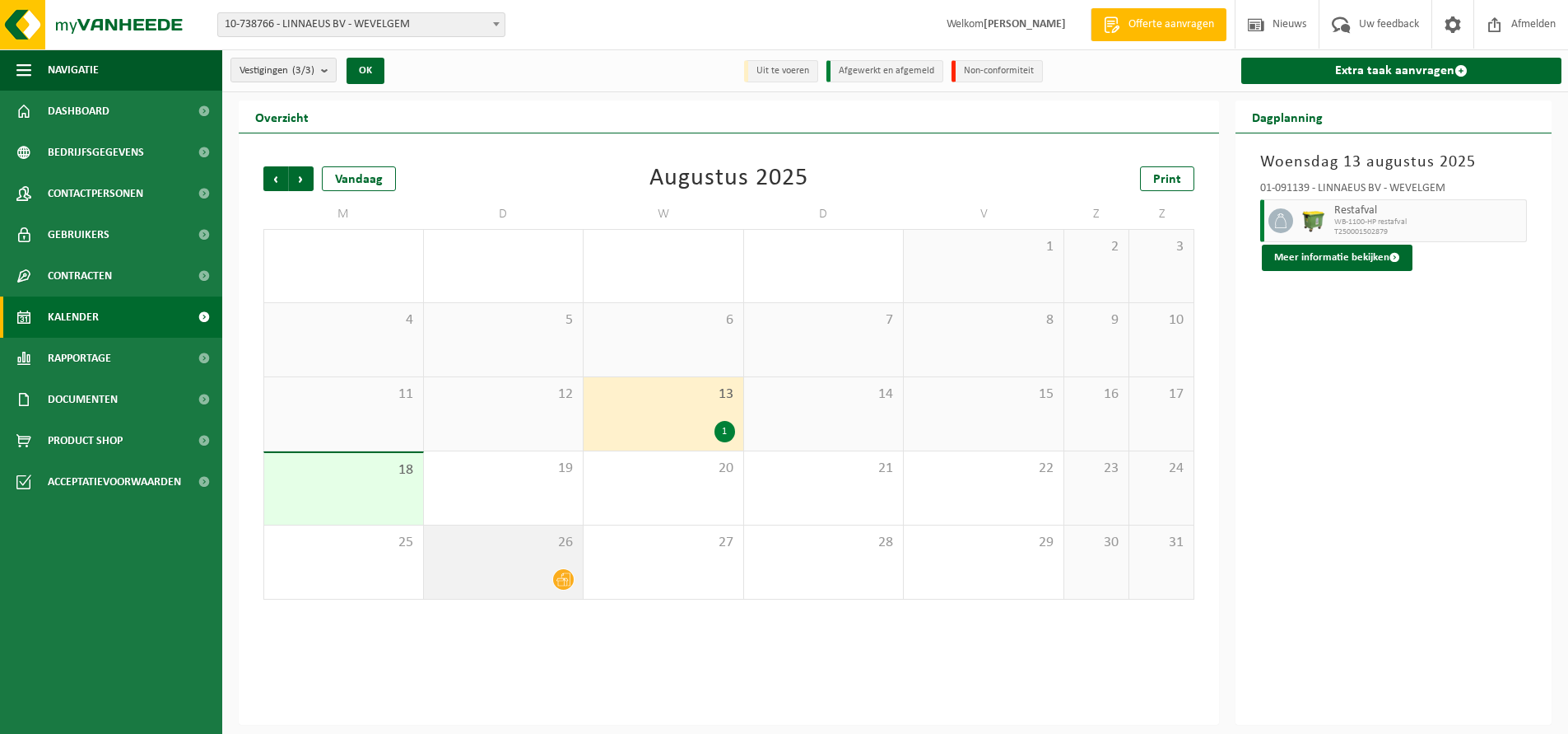
click at [536, 563] on div "26" at bounding box center [504, 562] width 160 height 73
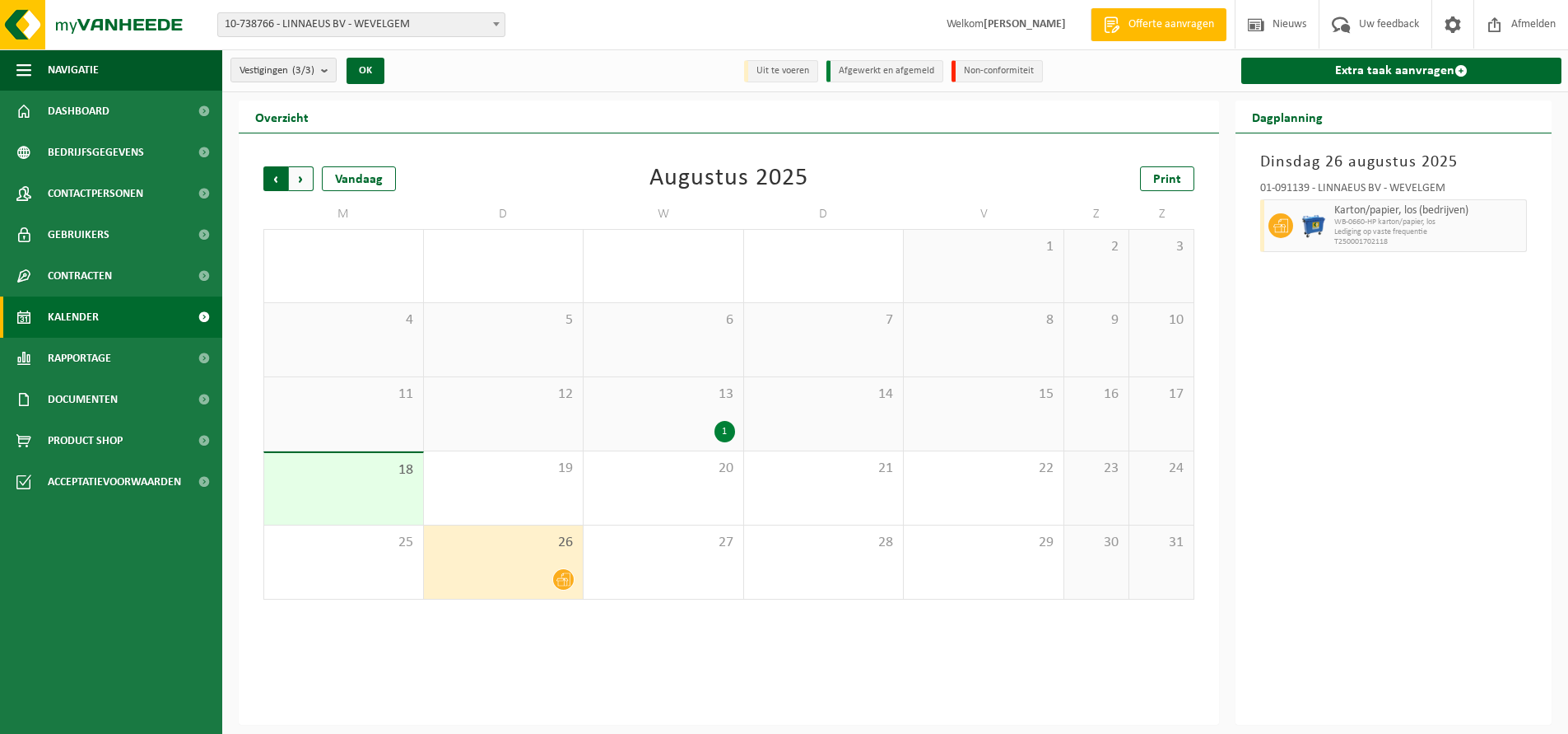
click at [300, 169] on span "Volgende" at bounding box center [301, 179] width 24 height 24
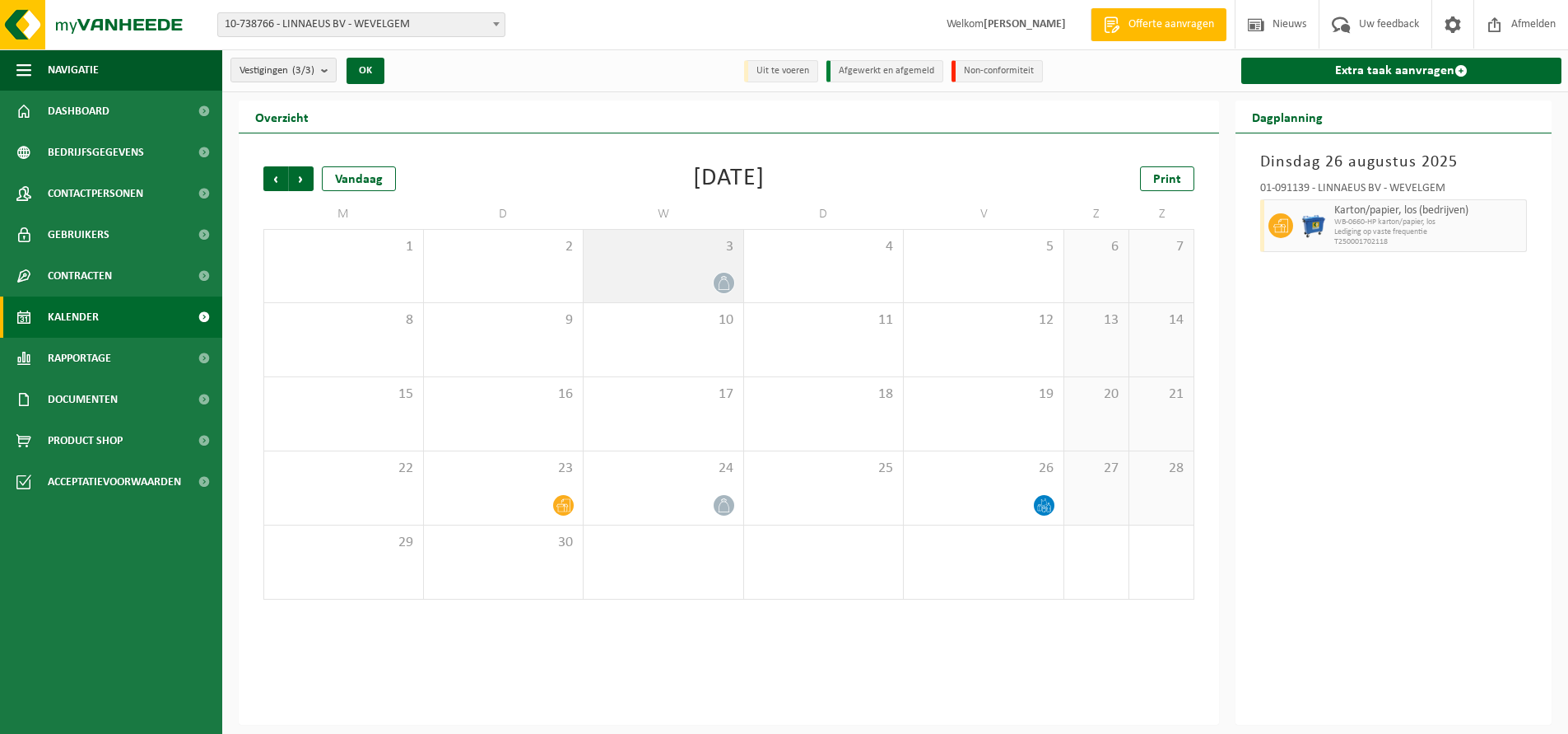
click at [716, 253] on span "3" at bounding box center [663, 247] width 143 height 18
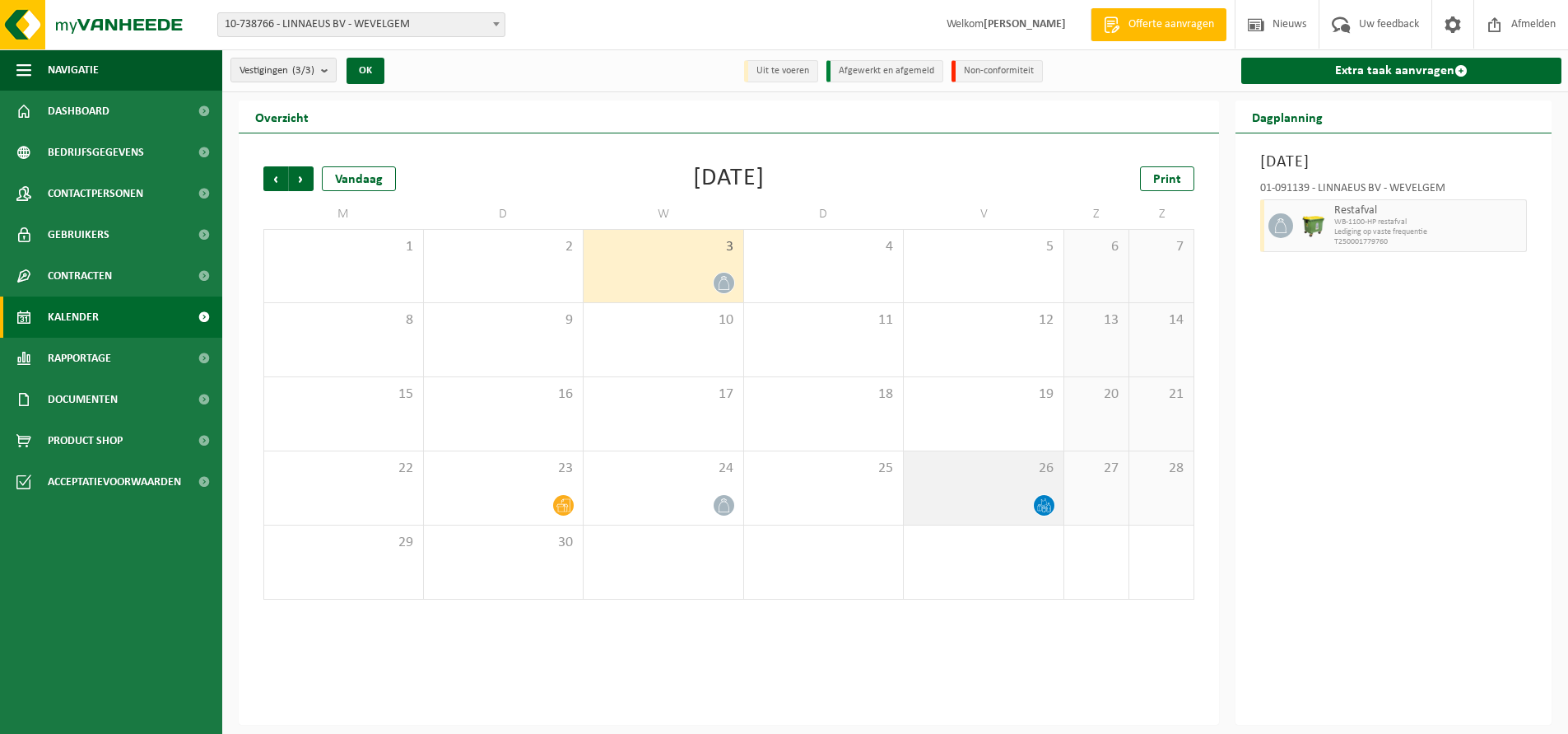
click at [991, 471] on span "26" at bounding box center [984, 468] width 143 height 18
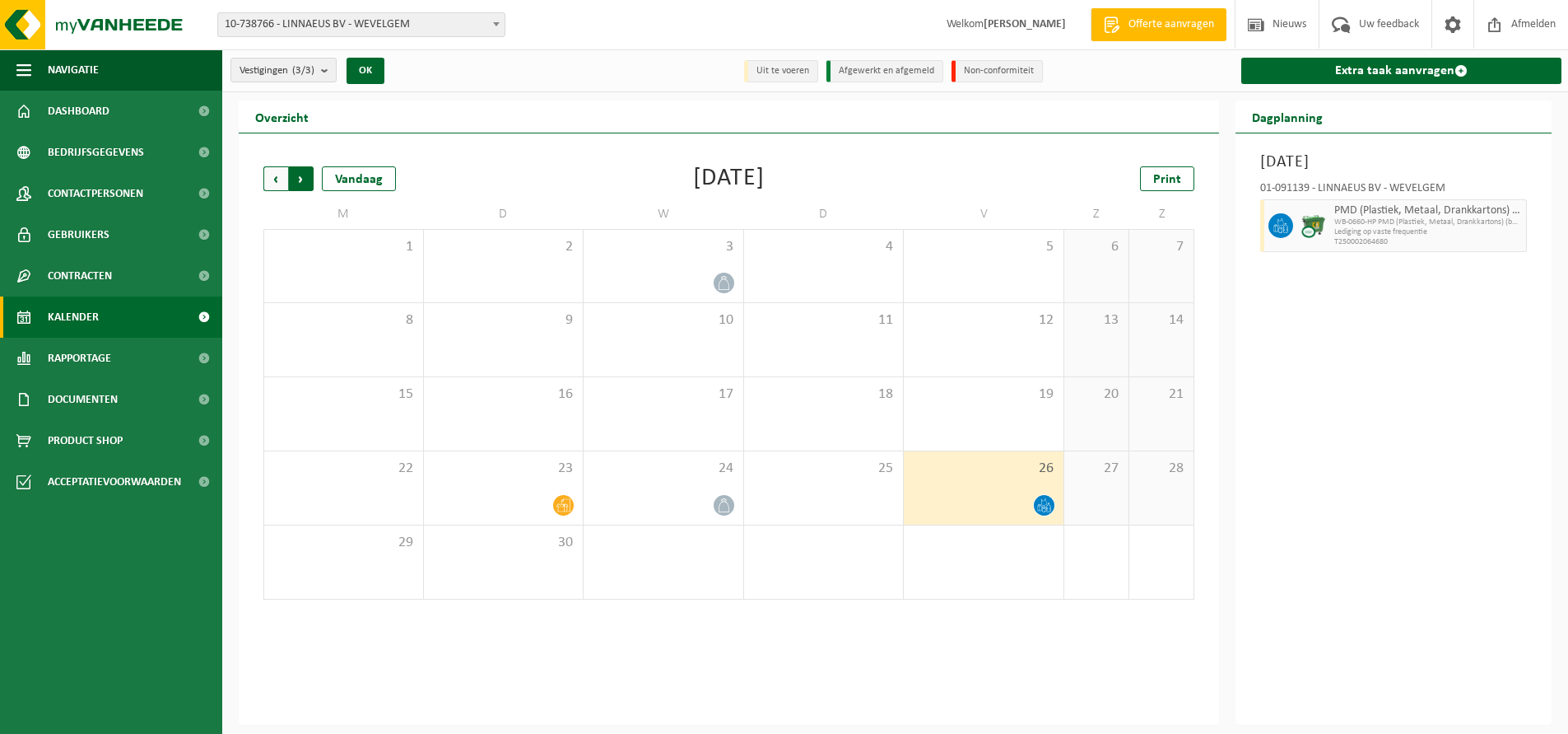
click at [277, 176] on span "Vorige" at bounding box center [276, 179] width 24 height 24
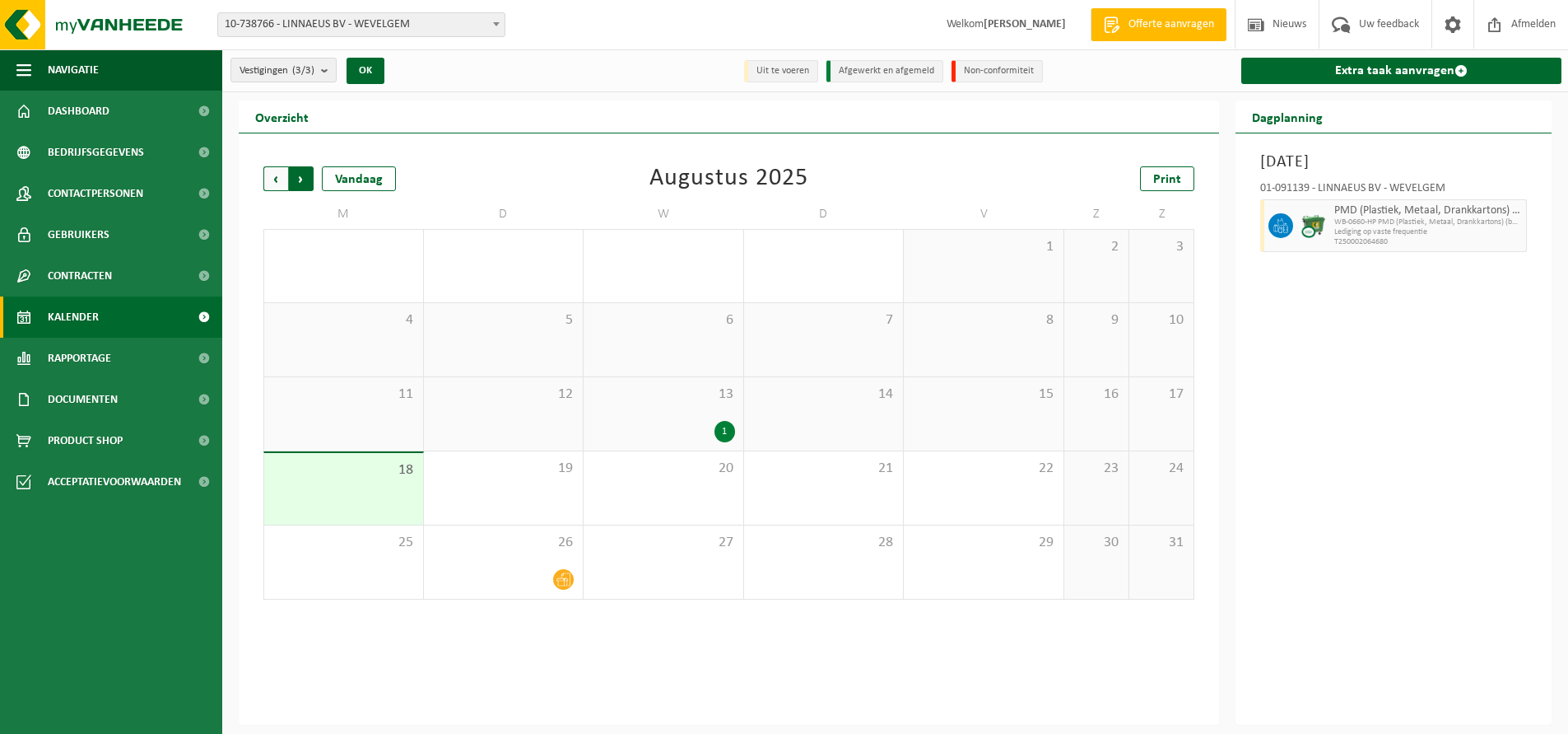
click at [277, 176] on span "Vorige" at bounding box center [276, 179] width 24 height 24
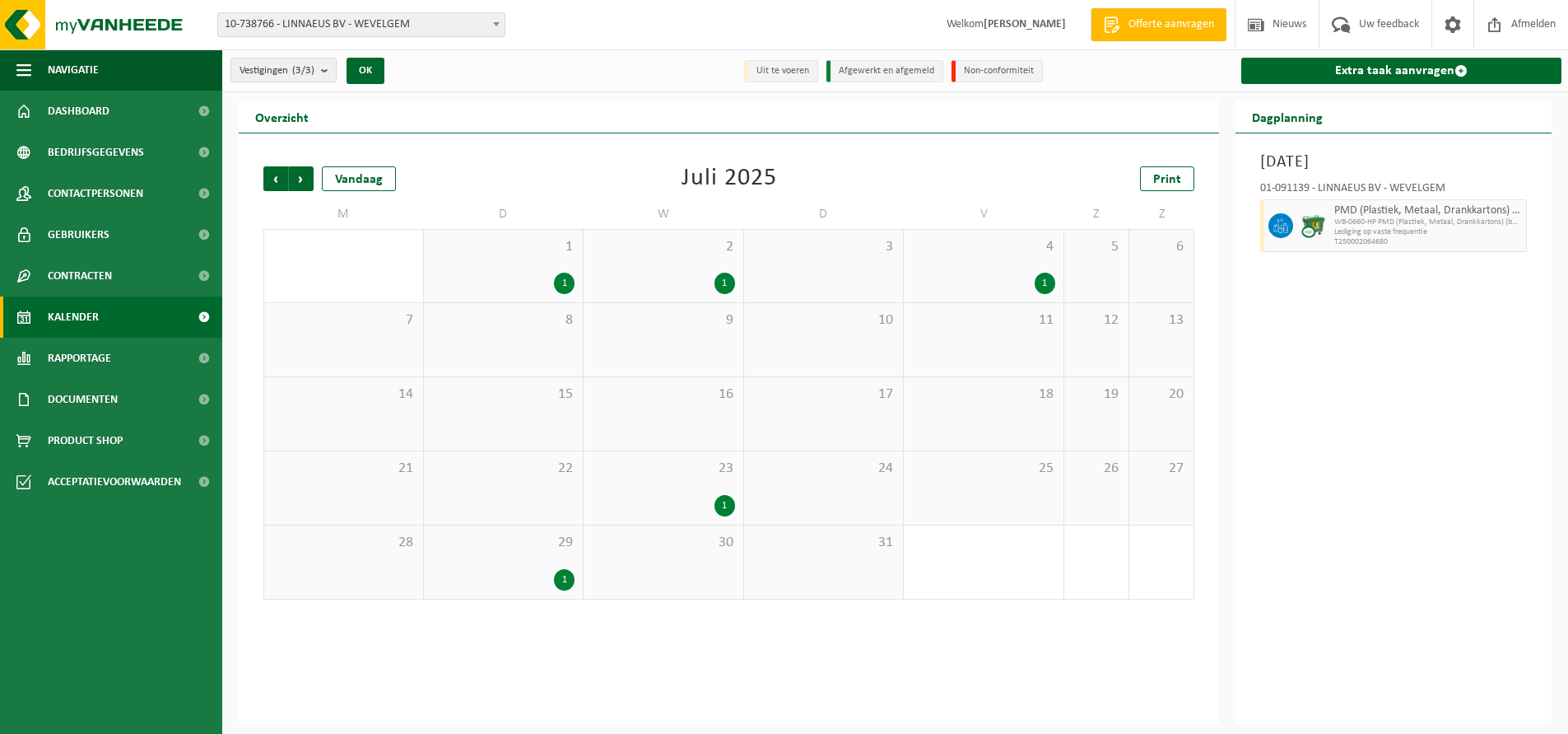
drag, startPoint x: 538, startPoint y: 565, endPoint x: 636, endPoint y: 519, distance: 108.3
click at [538, 565] on div "29 1" at bounding box center [504, 562] width 160 height 73
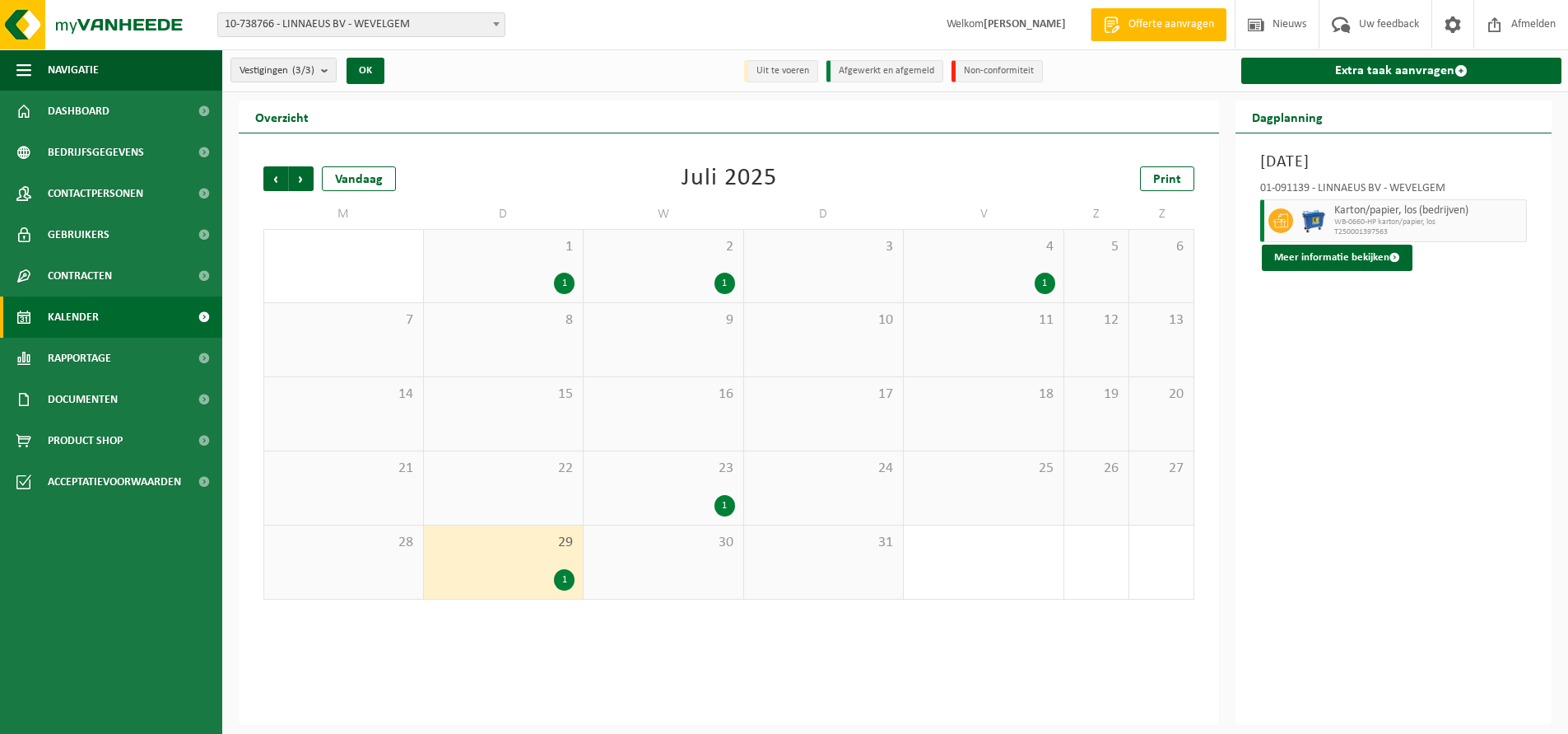
click at [714, 487] on div "23 1" at bounding box center [663, 488] width 160 height 73
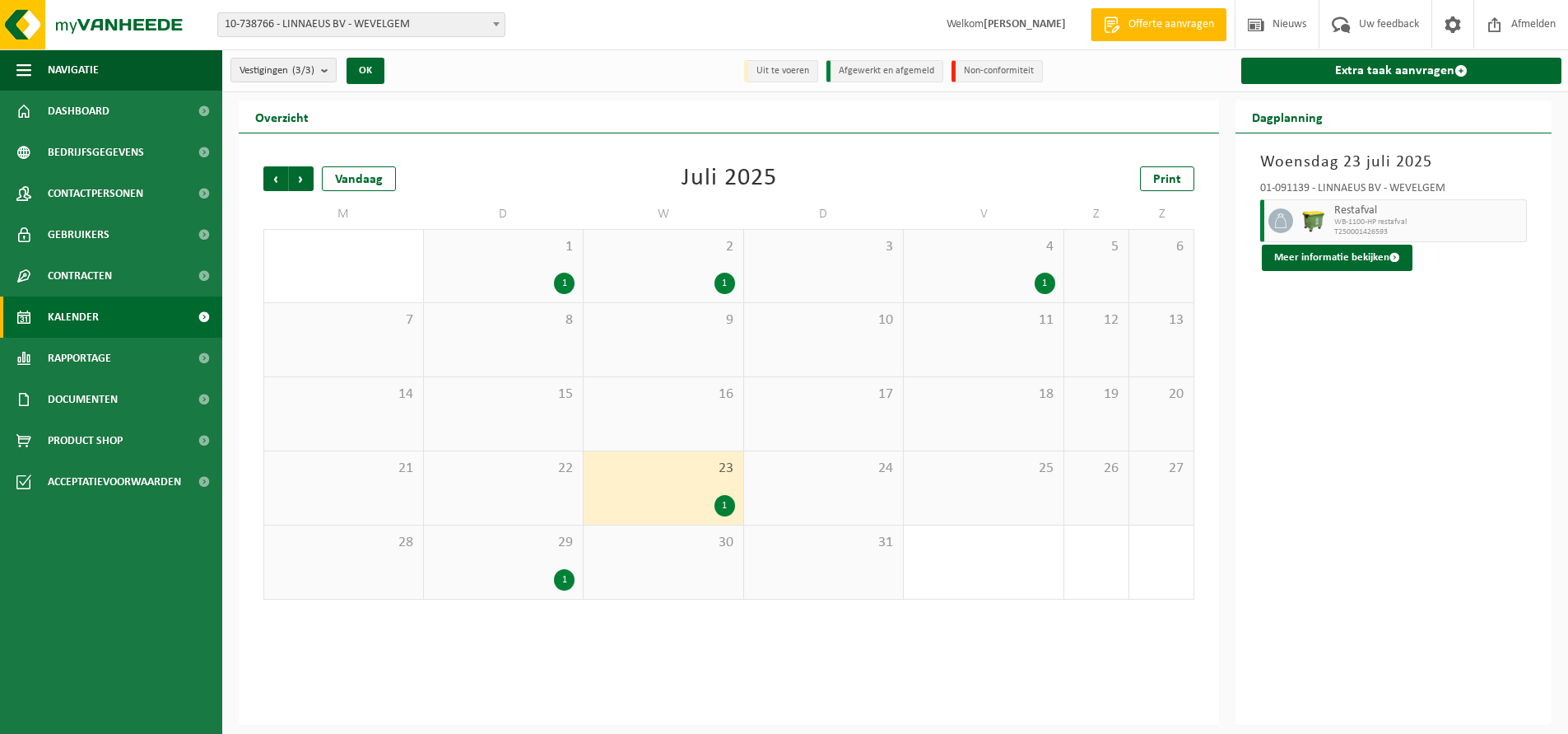
click at [961, 291] on div "1" at bounding box center [984, 283] width 143 height 22
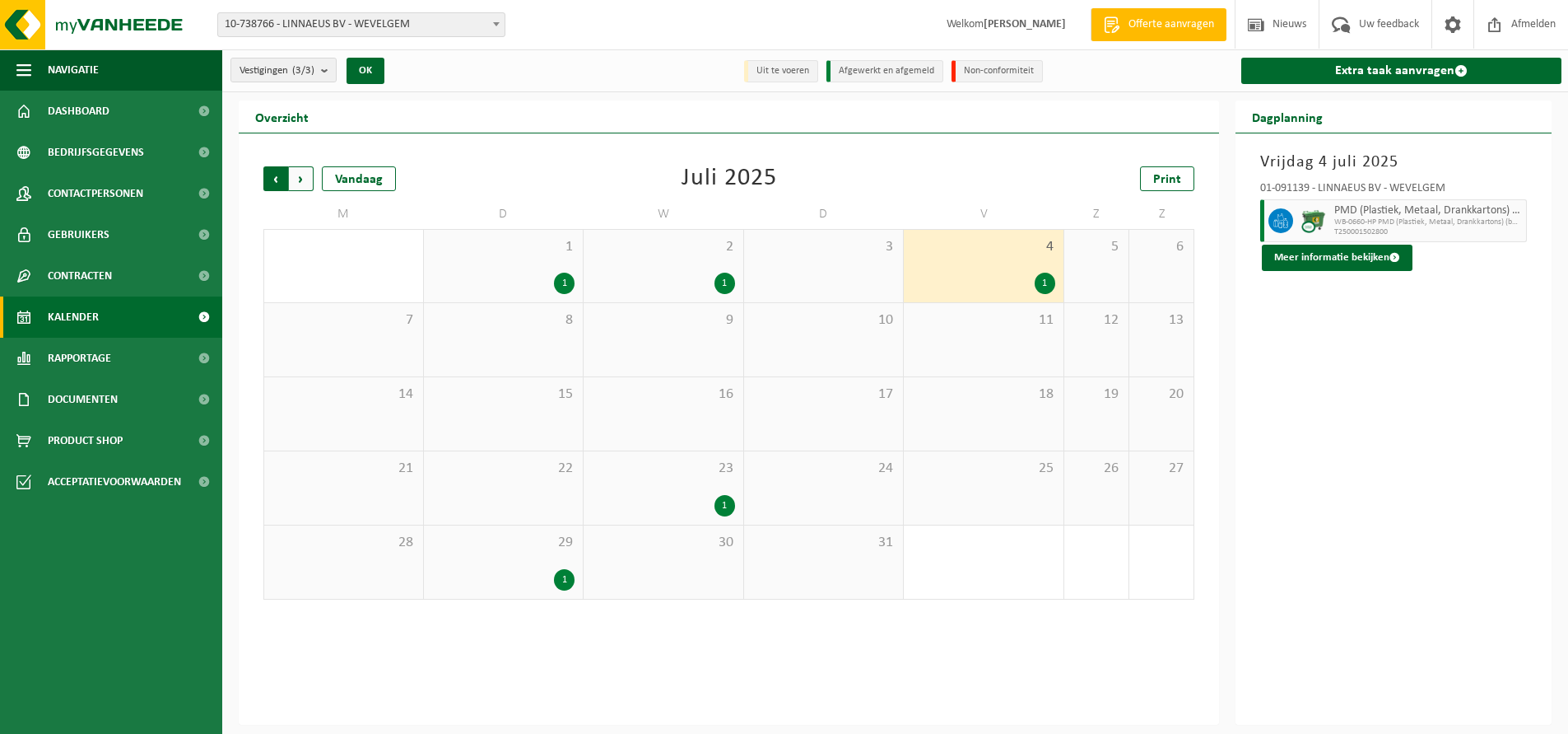
click at [301, 179] on span "Volgende" at bounding box center [301, 179] width 24 height 24
